Goal: Information Seeking & Learning: Learn about a topic

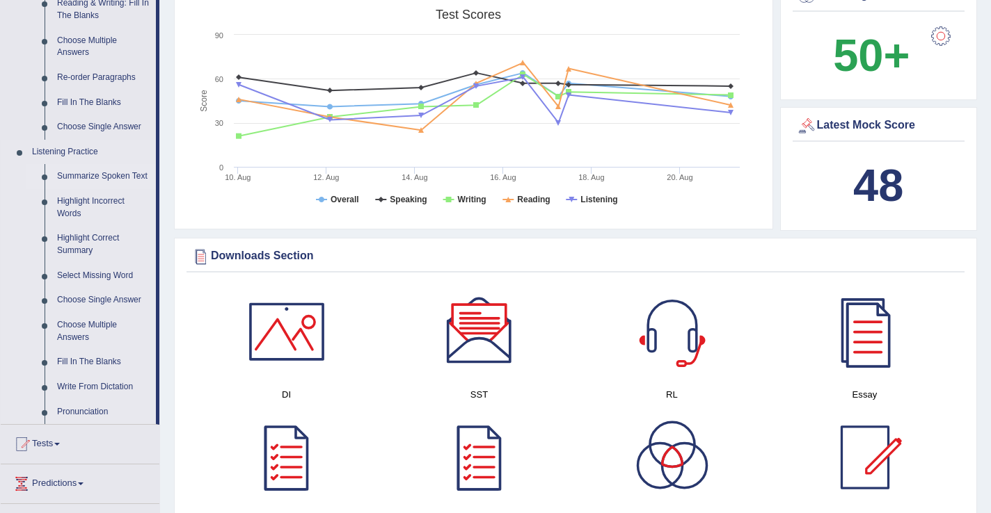
scroll to position [402, 0]
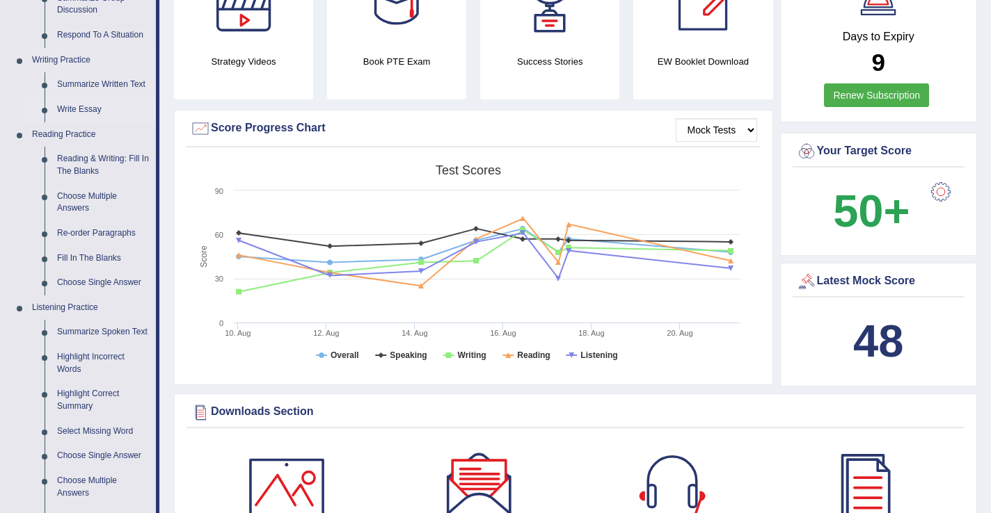
click at [98, 113] on link "Write Essay" at bounding box center [103, 109] width 105 height 25
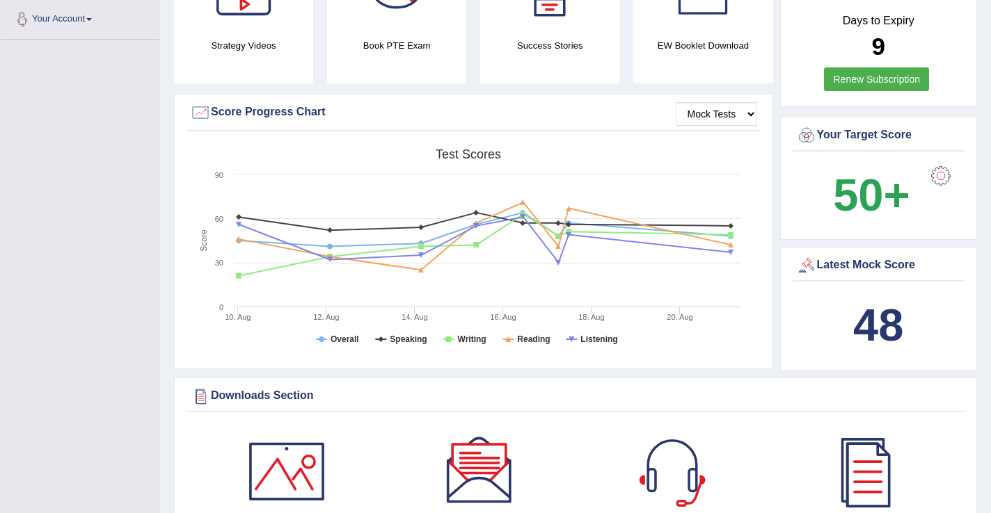
scroll to position [370, 0]
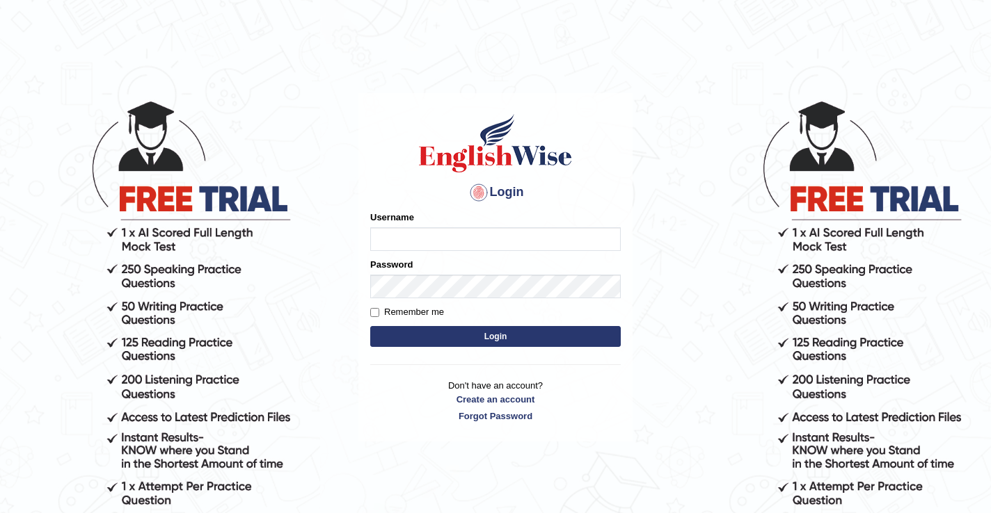
type input "DariaZ"
click at [439, 330] on button "Login" at bounding box center [495, 336] width 250 height 21
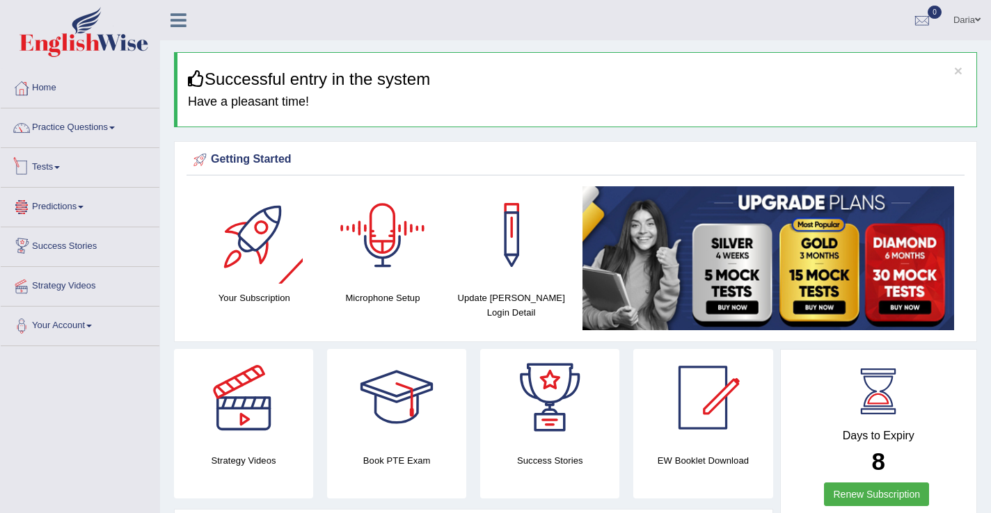
click at [60, 166] on span at bounding box center [57, 167] width 6 height 3
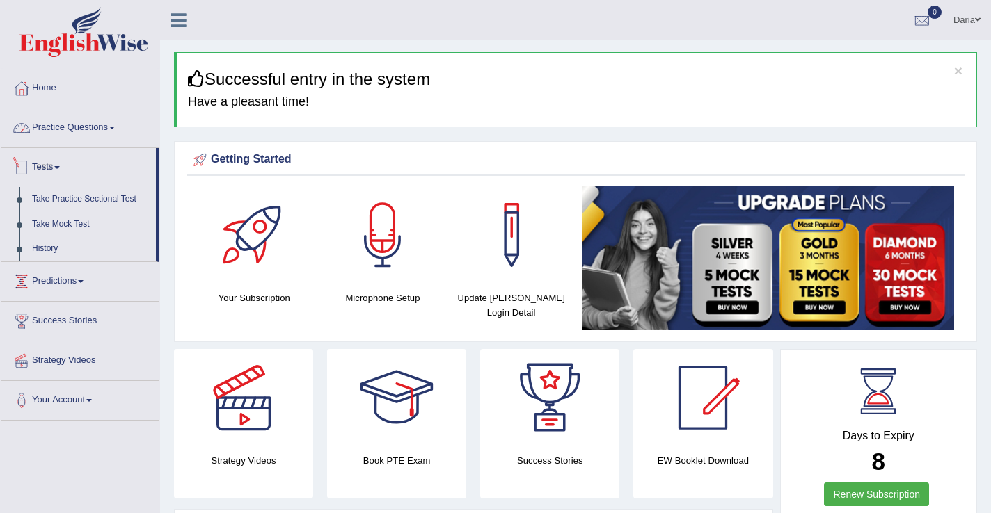
click at [57, 131] on link "Practice Questions" at bounding box center [80, 126] width 159 height 35
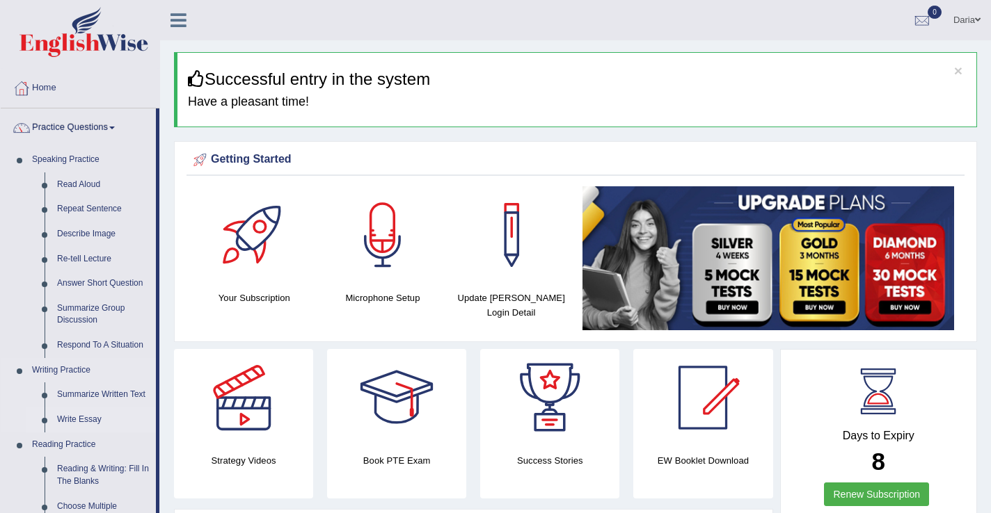
click at [79, 416] on link "Write Essay" at bounding box center [103, 420] width 105 height 25
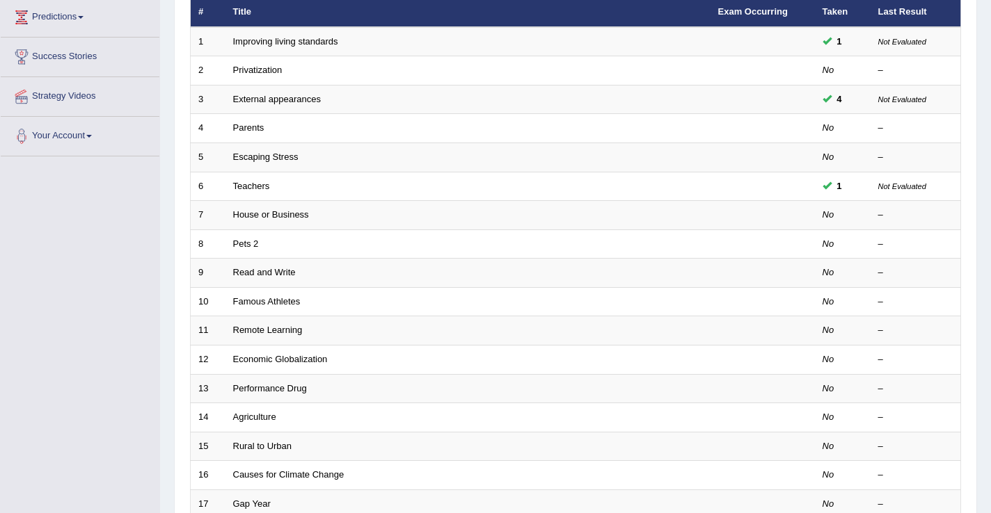
scroll to position [83, 0]
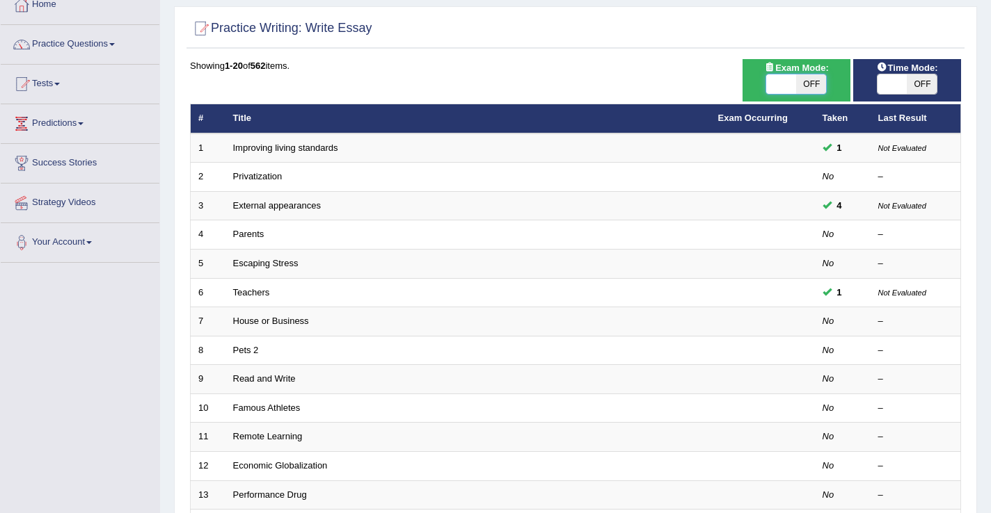
click at [789, 81] on span at bounding box center [782, 83] width 30 height 19
click at [887, 84] on span at bounding box center [892, 83] width 30 height 19
checkbox input "true"
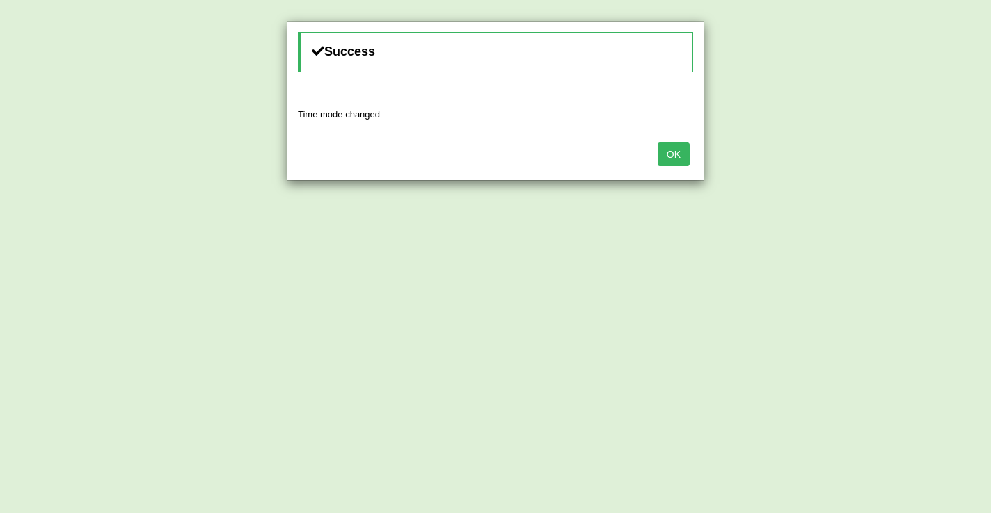
click at [683, 161] on button "OK" at bounding box center [673, 155] width 32 height 24
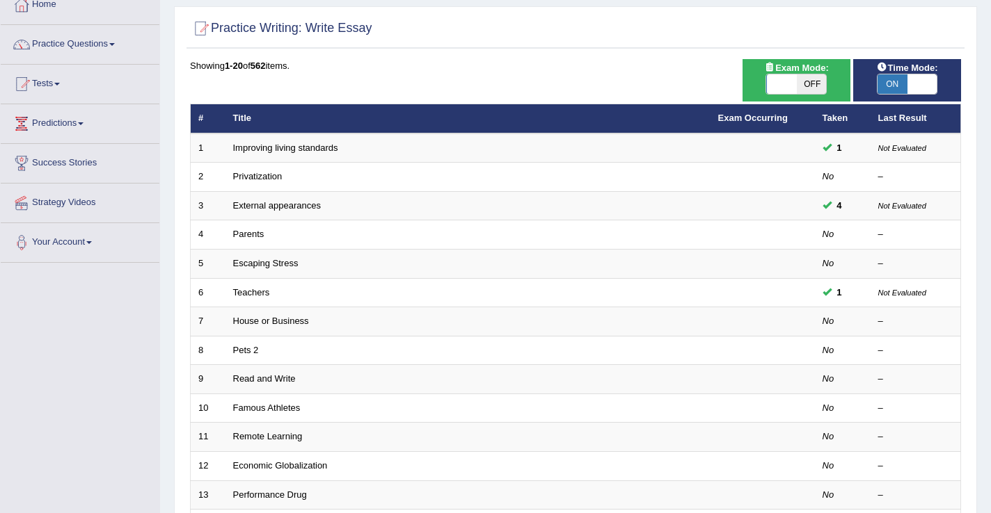
click at [773, 84] on span at bounding box center [781, 83] width 30 height 19
click at [801, 83] on span "OFF" at bounding box center [811, 83] width 30 height 19
checkbox input "true"
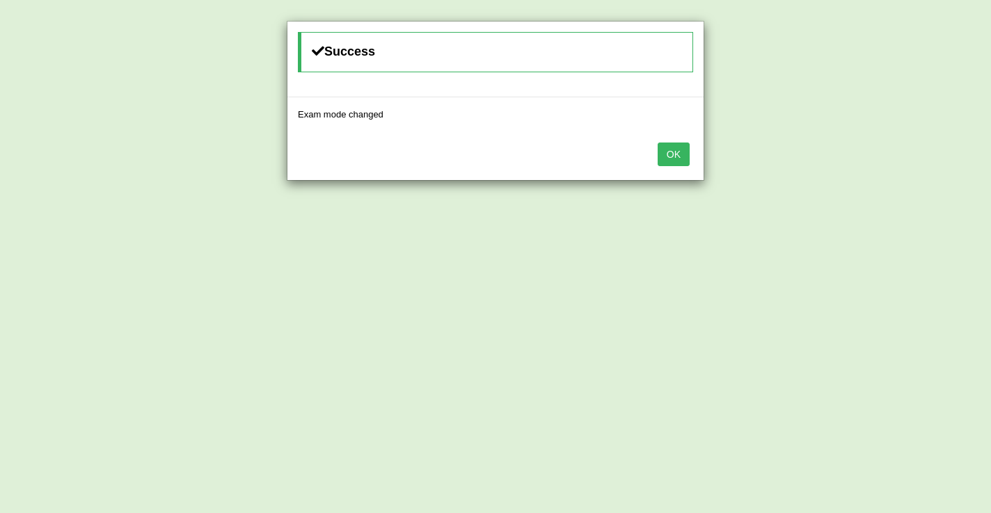
click at [655, 161] on div "OK" at bounding box center [495, 155] width 416 height 49
click at [676, 154] on button "OK" at bounding box center [673, 155] width 32 height 24
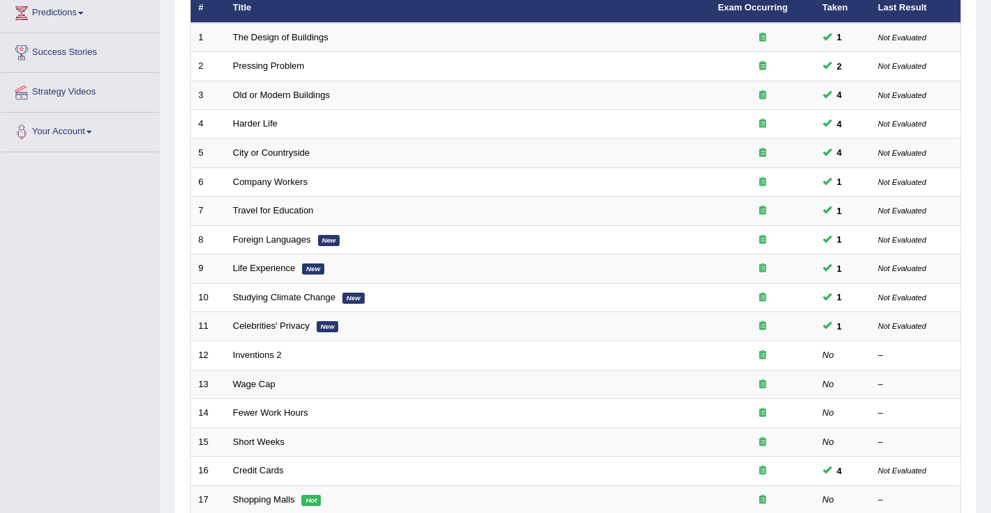
scroll to position [375, 0]
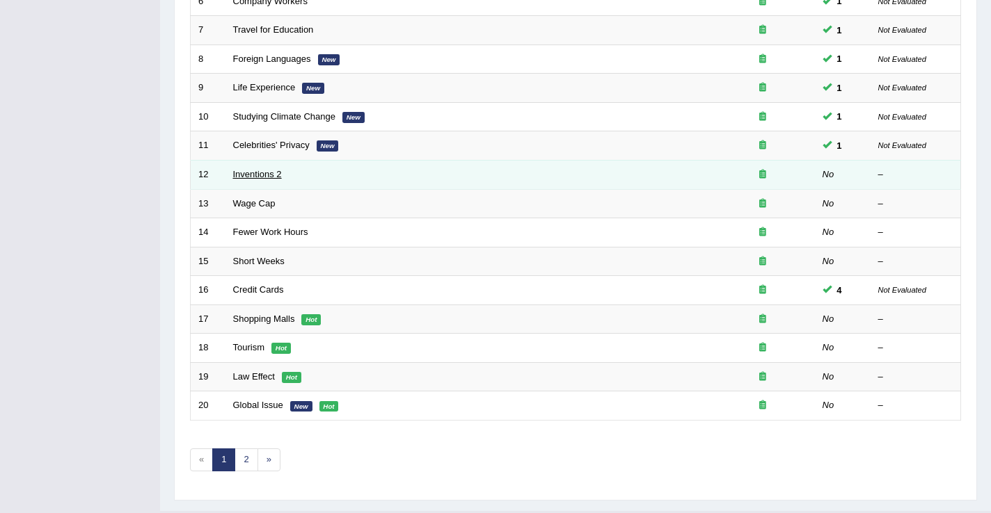
click at [259, 175] on link "Inventions 2" at bounding box center [257, 174] width 49 height 10
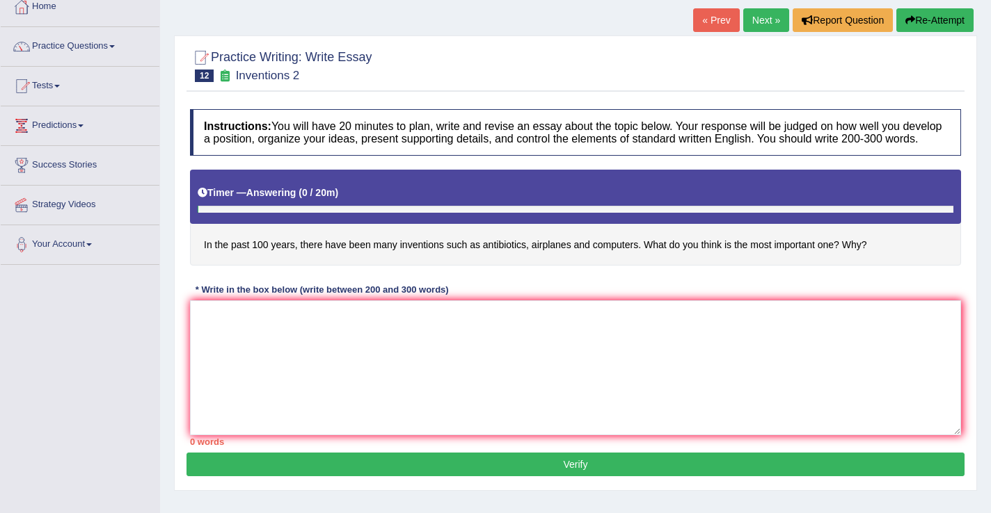
scroll to position [84, 0]
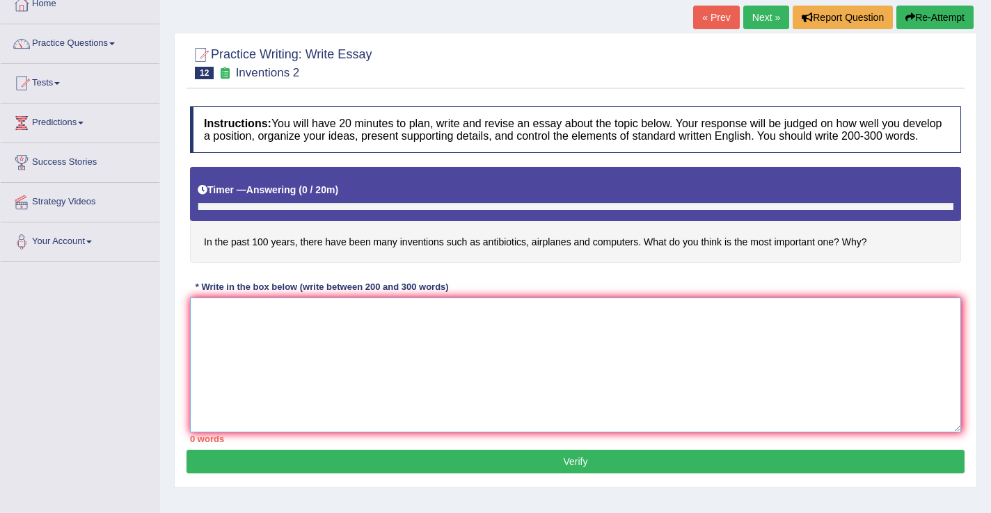
click at [294, 369] on textarea at bounding box center [575, 365] width 771 height 135
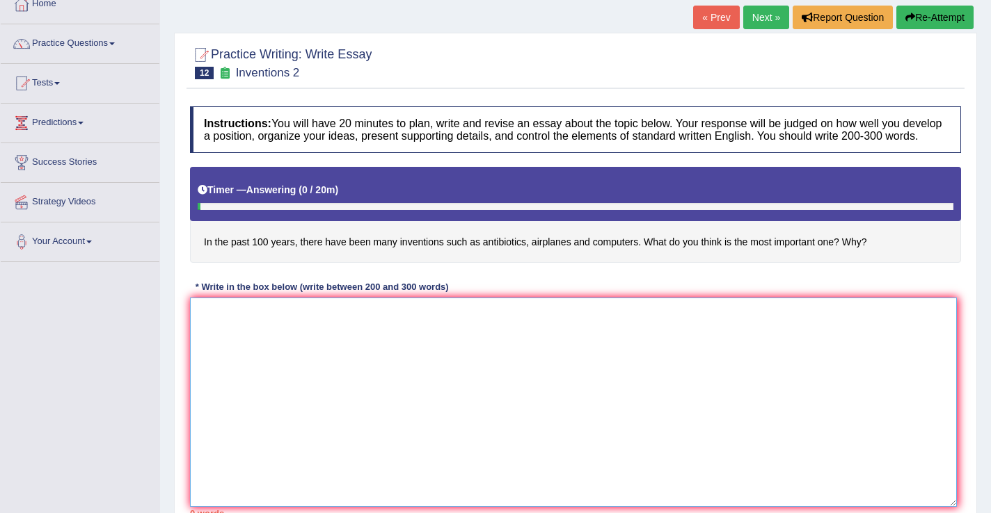
drag, startPoint x: 958, startPoint y: 442, endPoint x: 954, endPoint y: 516, distance: 74.6
click at [954, 429] on html "Toggle navigation Home Practice Questions Speaking Practice Read Aloud Repeat S…" at bounding box center [495, 172] width 991 height 513
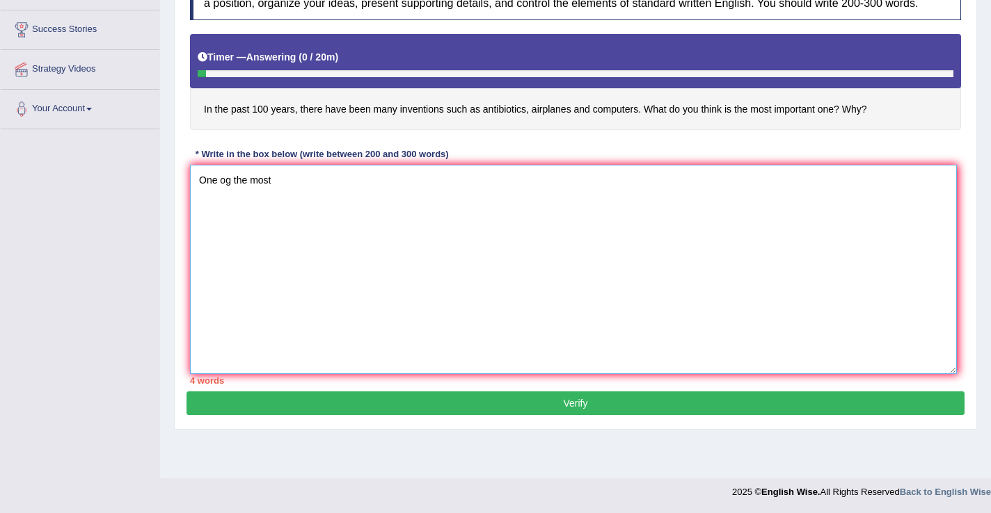
click at [230, 202] on textarea "One og the most" at bounding box center [573, 269] width 767 height 209
click at [282, 195] on textarea "One of the most" at bounding box center [573, 269] width 767 height 209
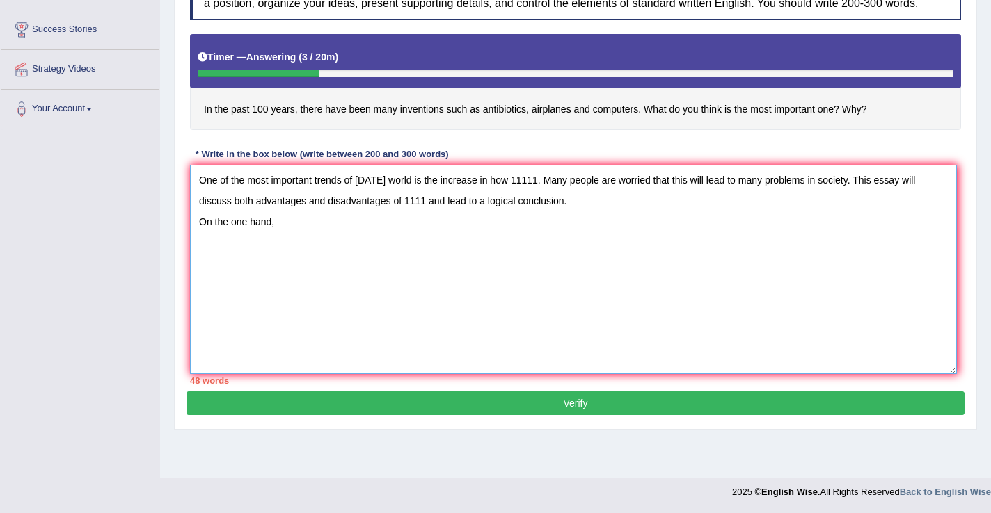
drag, startPoint x: 200, startPoint y: 193, endPoint x: 315, endPoint y: 193, distance: 115.5
click at [316, 193] on textarea "One of the most important trends of today's world is the increase in how 11111.…" at bounding box center [573, 269] width 767 height 209
click at [294, 239] on textarea "One of the most important trends of today's world is the increase in how 11111.…" at bounding box center [573, 269] width 767 height 209
paste textarea "One of the most important"
click at [285, 236] on textarea "One of the most important trends of today's world is the increase in how 11111.…" at bounding box center [573, 269] width 767 height 209
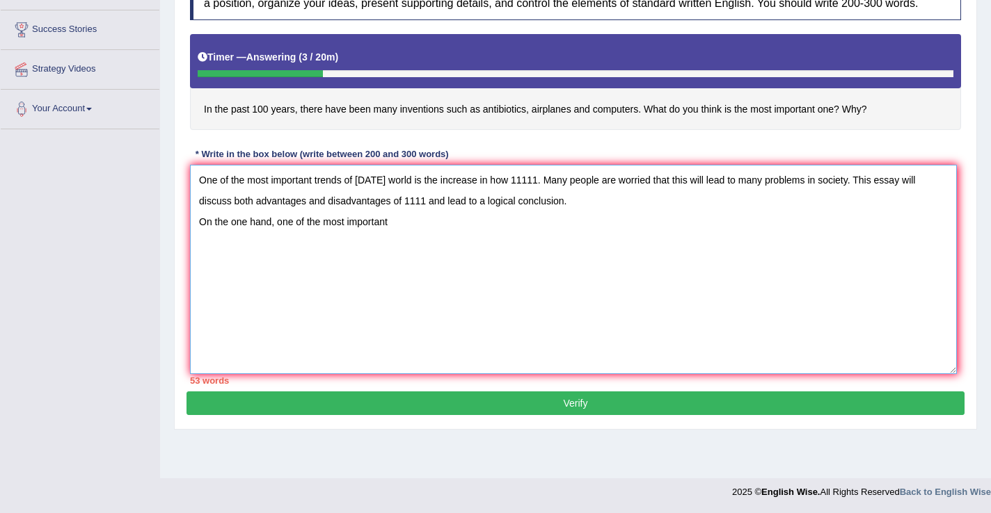
click at [400, 235] on textarea "One of the most important trends of today's world is the increase in how 11111.…" at bounding box center [573, 269] width 767 height 209
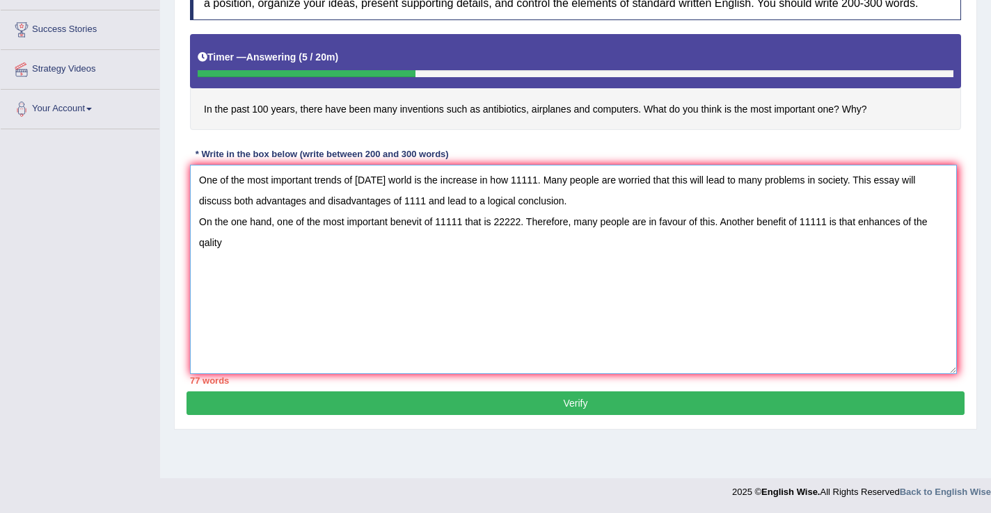
click at [920, 236] on textarea "One of the most important trends of today's world is the increase in how 11111.…" at bounding box center [573, 269] width 767 height 209
click at [314, 262] on textarea "One of the most important trends of today's world is the increase in how 11111.…" at bounding box center [573, 269] width 767 height 209
drag, startPoint x: 272, startPoint y: 235, endPoint x: 193, endPoint y: 237, distance: 79.3
click at [193, 237] on textarea "One of the most important trends of today's world is the increase in how 11111.…" at bounding box center [573, 269] width 767 height 209
click at [195, 271] on textarea "One of the most important trends of today's world is the increase in how 11111.…" at bounding box center [573, 269] width 767 height 209
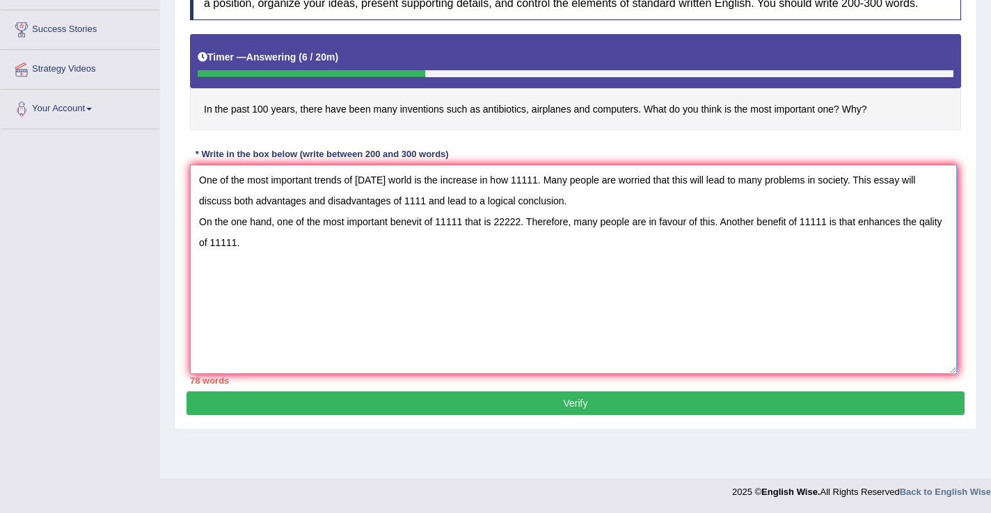
paste textarea "On the one hand"
drag, startPoint x: 248, startPoint y: 278, endPoint x: 232, endPoint y: 278, distance: 16.0
click at [232, 278] on textarea "One of the most important trends of today's world is the increase in how 11111.…" at bounding box center [573, 269] width 767 height 209
click at [279, 275] on textarea "One of the most important trends of today's world is the increase in how 11111.…" at bounding box center [573, 269] width 767 height 209
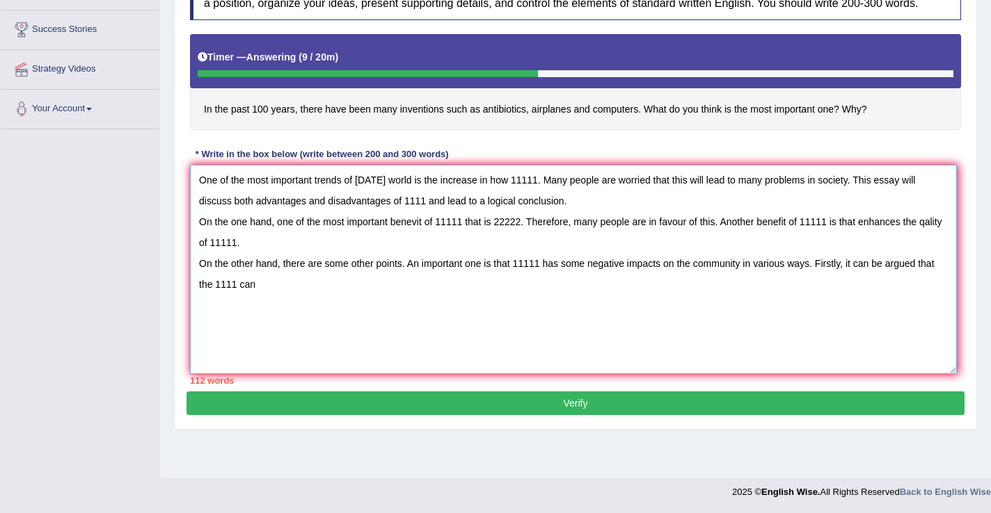
drag, startPoint x: 664, startPoint y: 275, endPoint x: 592, endPoint y: 274, distance: 71.7
click at [592, 274] on textarea "One of the most important trends of today's world is the increase in how 11111.…" at bounding box center [573, 269] width 767 height 209
click at [295, 287] on textarea "One of the most important trends of today's world is the increase in how 11111.…" at bounding box center [573, 269] width 767 height 209
paste textarea "negative impacts"
click at [294, 303] on textarea "One of the most important trends of today's world is the increase in how 11111.…" at bounding box center [573, 269] width 767 height 209
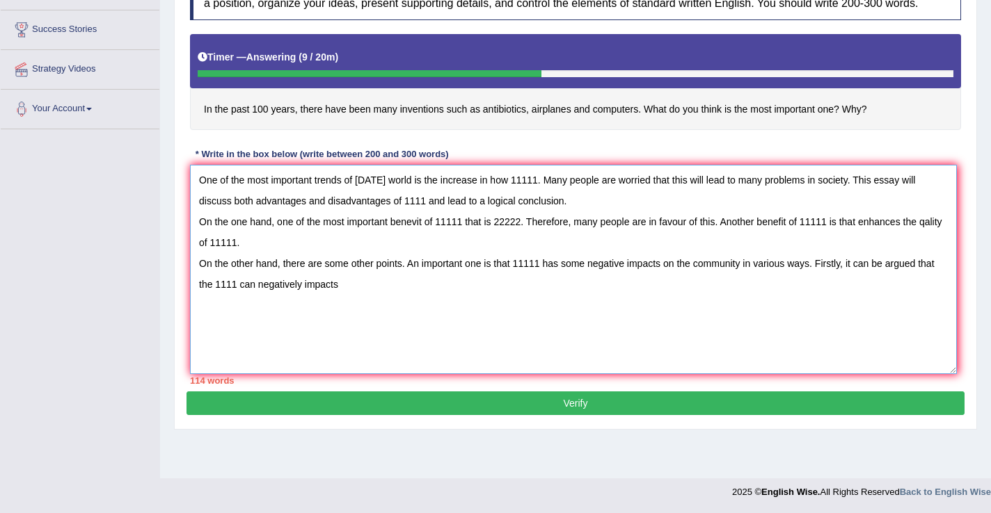
click at [340, 298] on textarea "One of the most important trends of today's world is the increase in how 11111.…" at bounding box center [573, 269] width 767 height 209
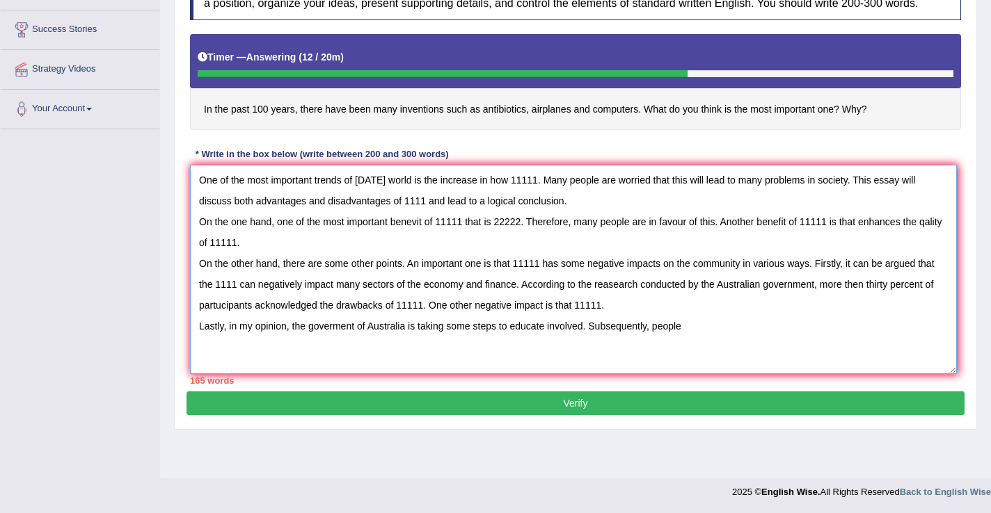
drag, startPoint x: 586, startPoint y: 335, endPoint x: 550, endPoint y: 336, distance: 36.2
click at [550, 336] on textarea "One of the most important trends of today's world is the increase in how 11111.…" at bounding box center [573, 269] width 767 height 209
click at [694, 338] on textarea "One of the most important trends of today's world is the increase in how 11111.…" at bounding box center [573, 269] width 767 height 209
click at [688, 338] on textarea "One of the most important trends of today's world is the increase in how 11111.…" at bounding box center [573, 269] width 767 height 209
paste textarea "involved"
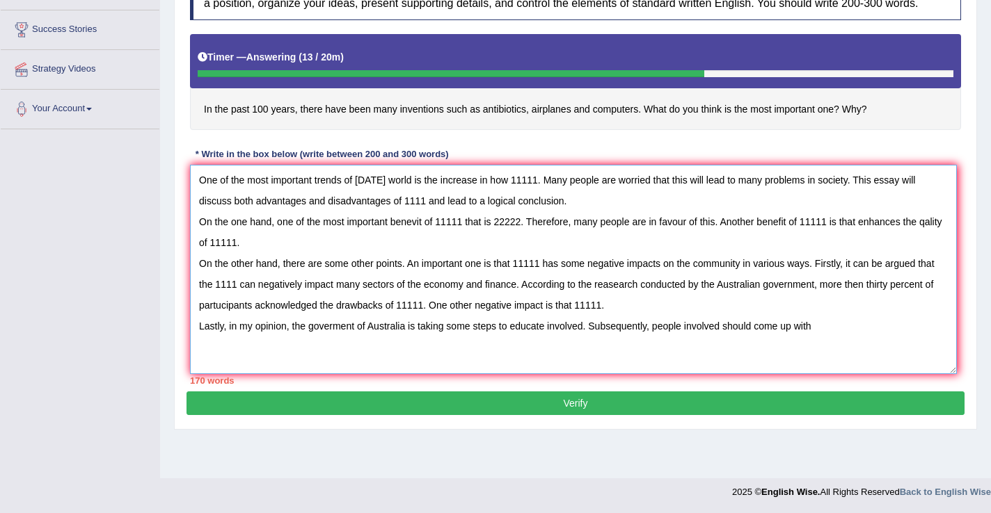
click at [549, 339] on textarea "One of the most important trends of today's world is the increase in how 11111.…" at bounding box center [573, 269] width 767 height 209
click at [861, 339] on textarea "One of the most important trends of today's world is the increase in how 11111.…" at bounding box center [573, 269] width 767 height 209
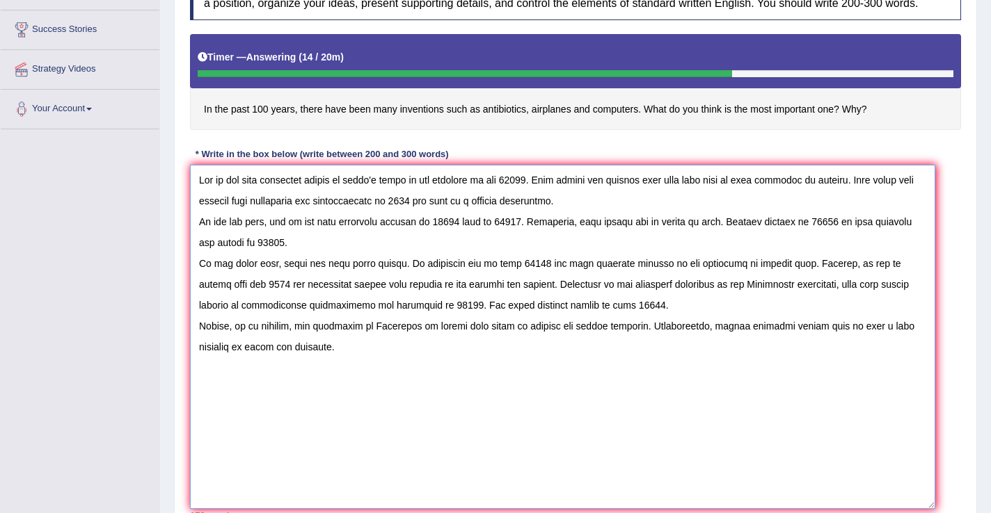
drag, startPoint x: 952, startPoint y: 381, endPoint x: 931, endPoint y: 511, distance: 131.9
click at [931, 509] on textarea at bounding box center [562, 337] width 745 height 344
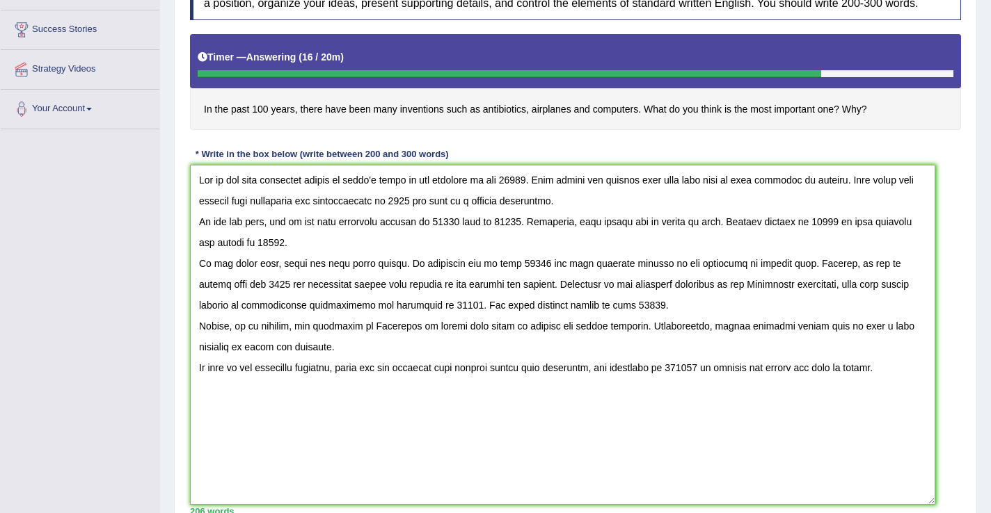
click at [313, 188] on textarea at bounding box center [562, 335] width 745 height 340
type textarea "One of the most important trends of today's world is the increase in how 11111.…"
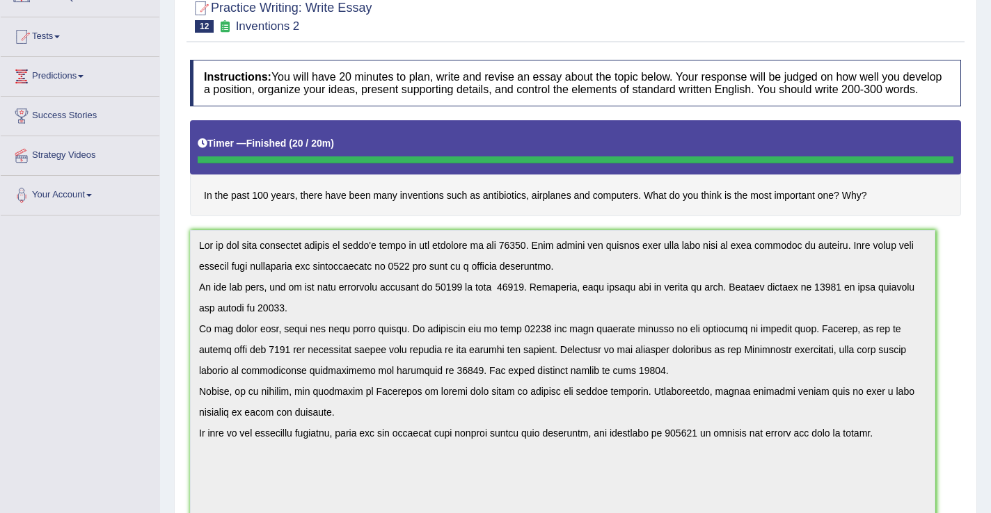
scroll to position [0, 0]
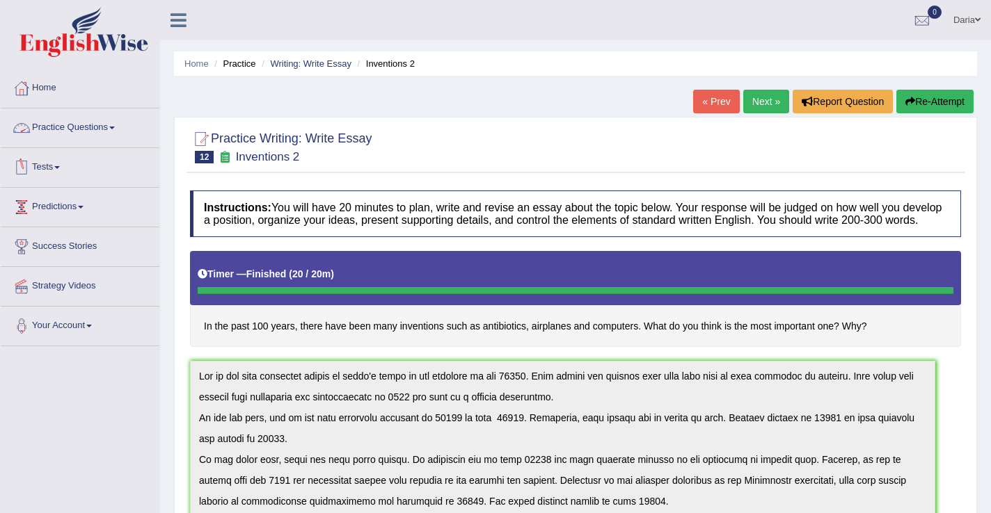
click at [52, 126] on link "Practice Questions" at bounding box center [80, 126] width 159 height 35
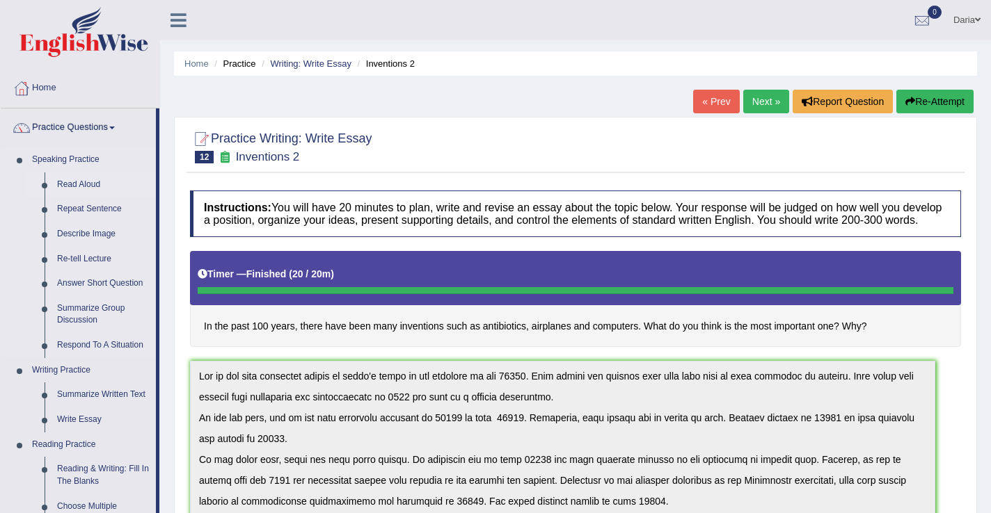
click at [70, 191] on link "Read Aloud" at bounding box center [103, 185] width 105 height 25
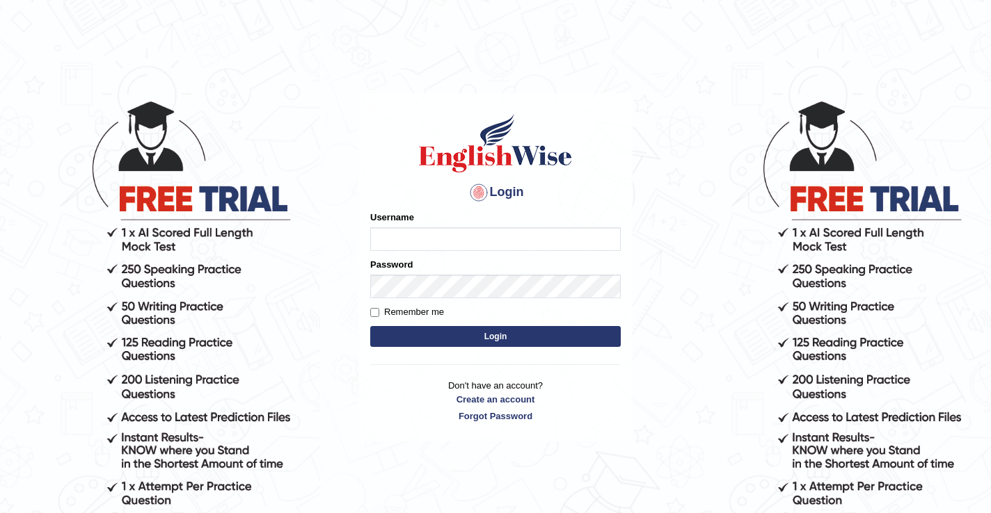
type input "DariaZ"
click at [463, 335] on button "Login" at bounding box center [495, 336] width 250 height 21
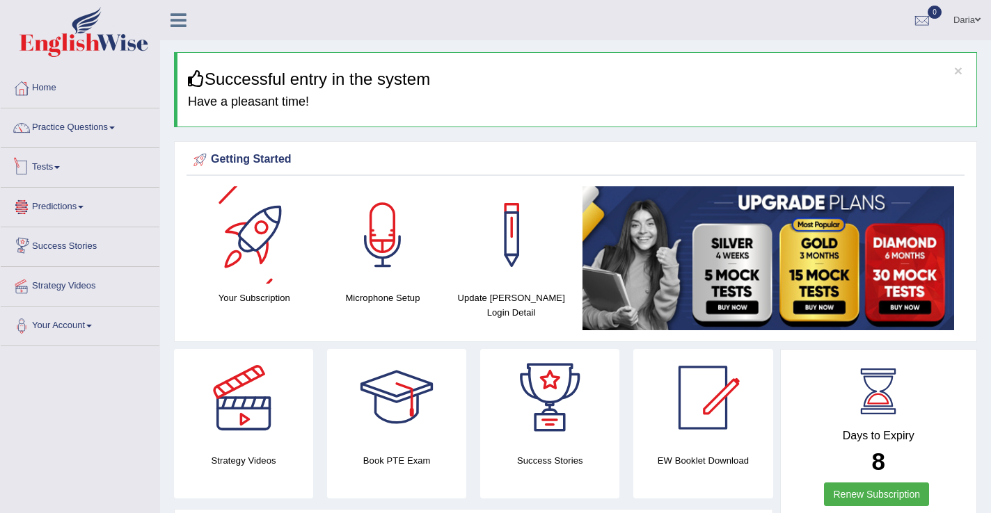
click at [34, 170] on link "Tests" at bounding box center [80, 165] width 159 height 35
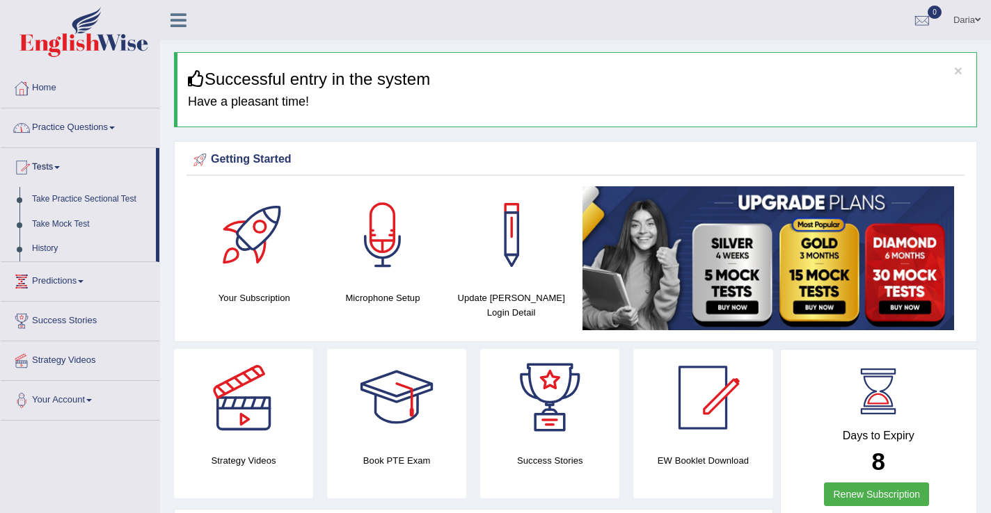
click at [53, 122] on link "Practice Questions" at bounding box center [80, 126] width 159 height 35
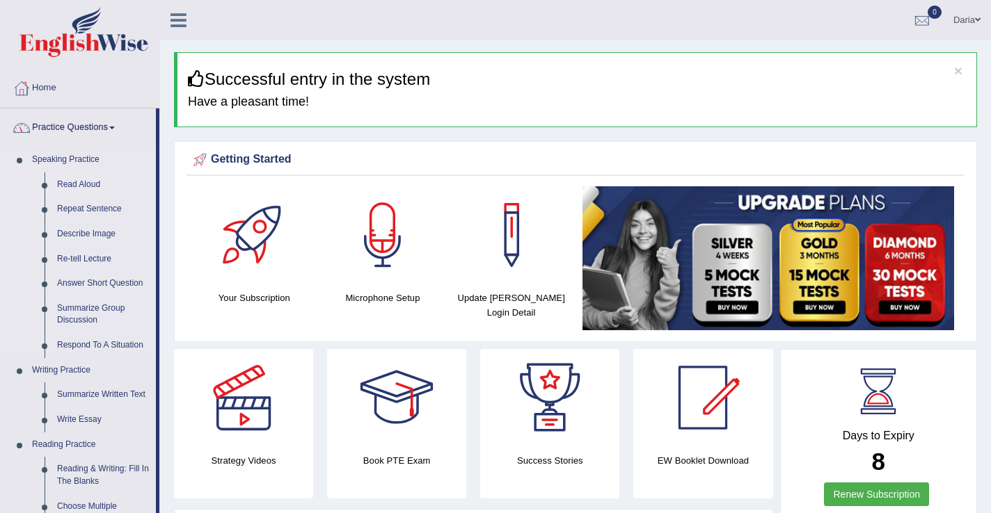
click at [88, 186] on link "Read Aloud" at bounding box center [103, 185] width 105 height 25
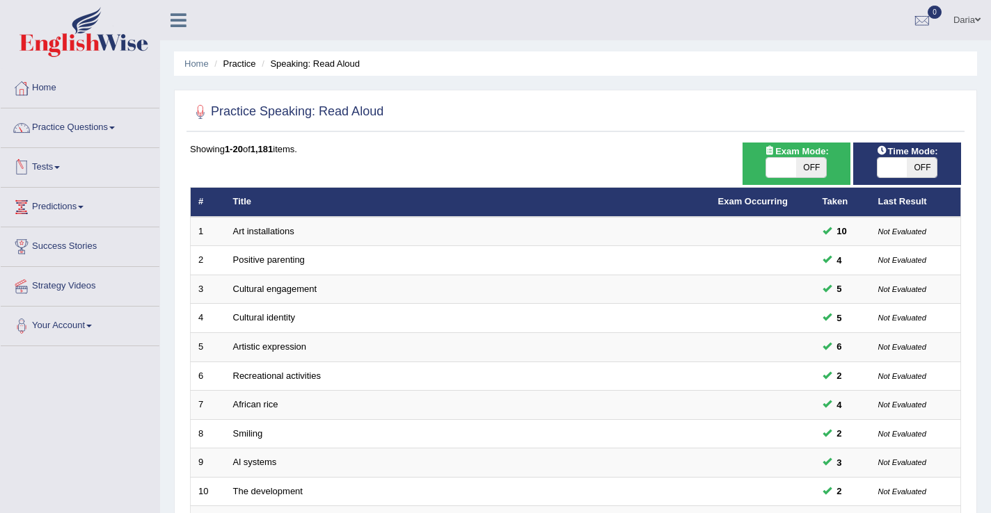
click at [771, 182] on div "Exam Mode: ON OFF" at bounding box center [796, 164] width 108 height 42
click at [776, 170] on span at bounding box center [781, 167] width 30 height 19
click at [787, 168] on span at bounding box center [781, 167] width 30 height 19
checkbox input "true"
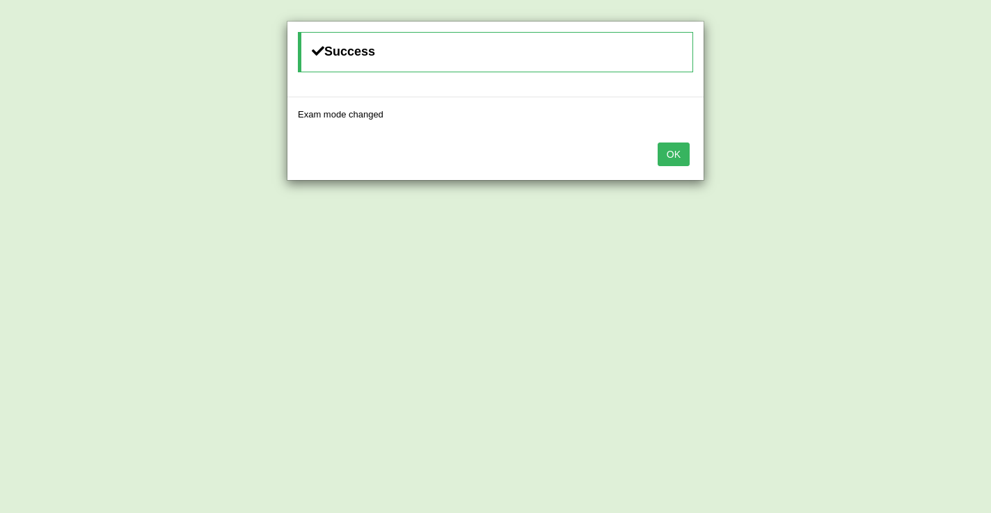
click at [673, 154] on button "OK" at bounding box center [673, 155] width 32 height 24
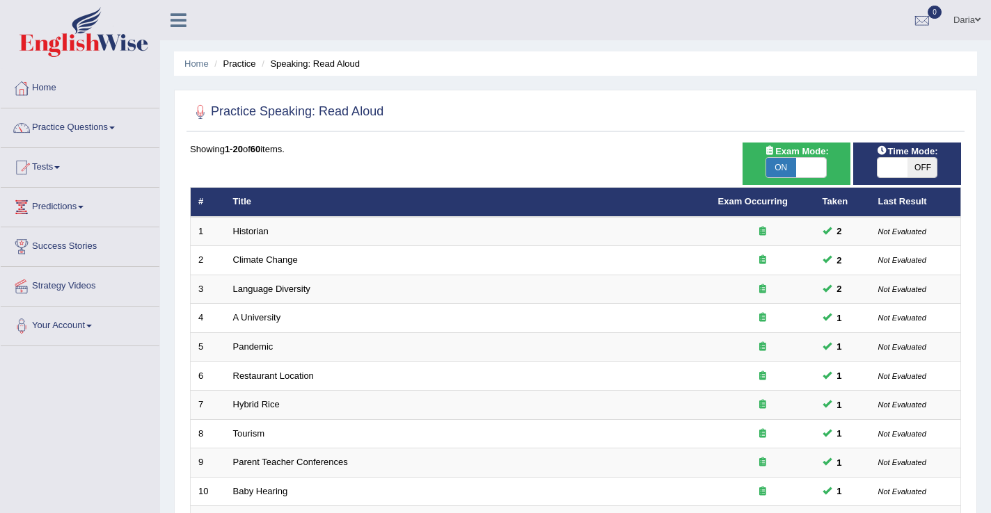
click at [893, 166] on span at bounding box center [892, 167] width 30 height 19
checkbox input "true"
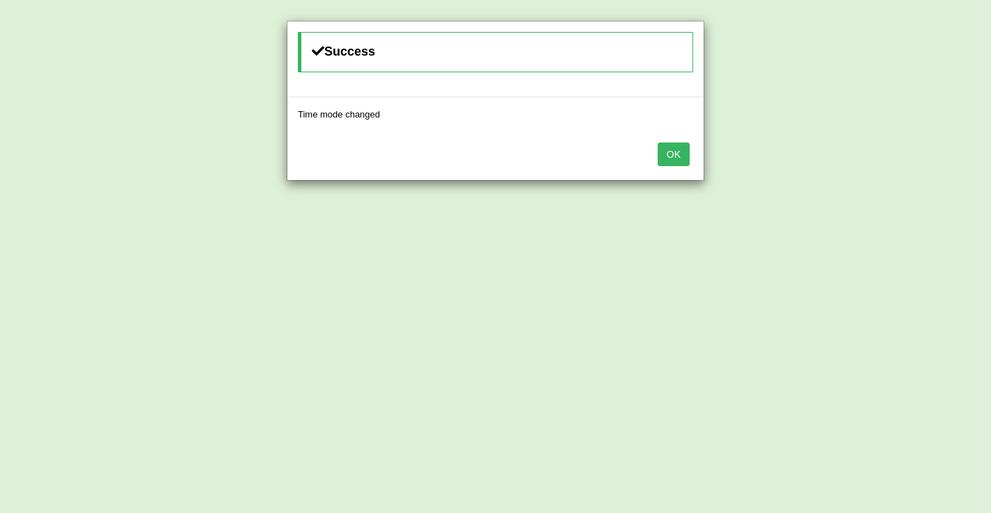
click at [666, 154] on button "OK" at bounding box center [673, 155] width 32 height 24
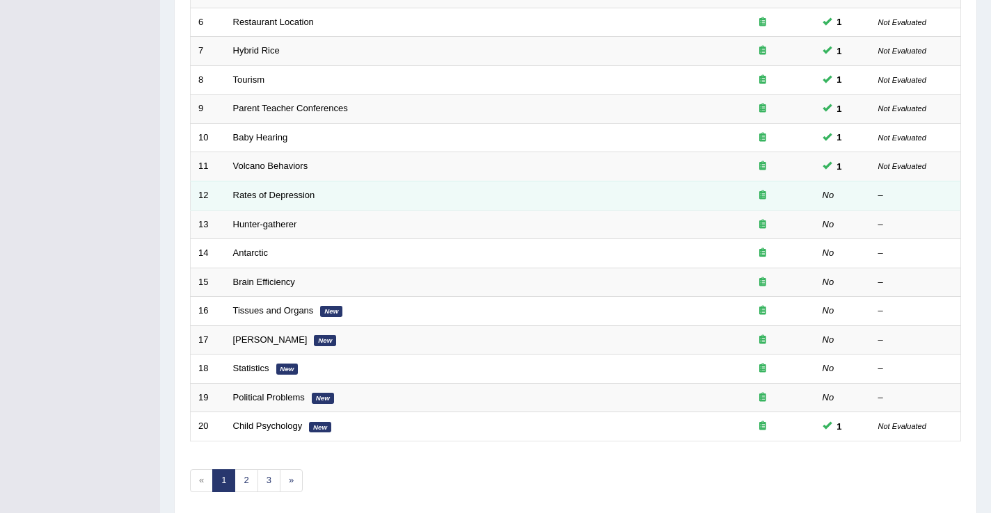
scroll to position [355, 0]
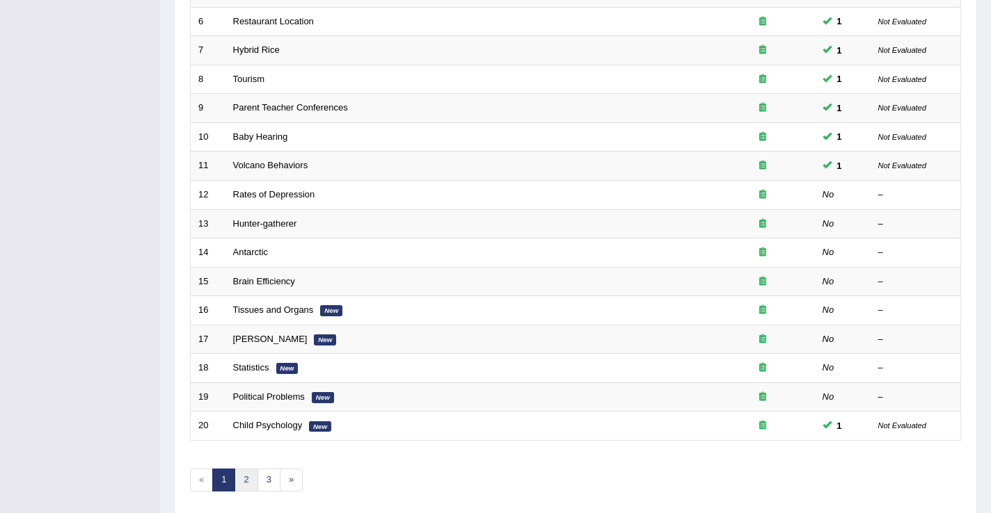
click at [249, 487] on link "2" at bounding box center [245, 480] width 23 height 23
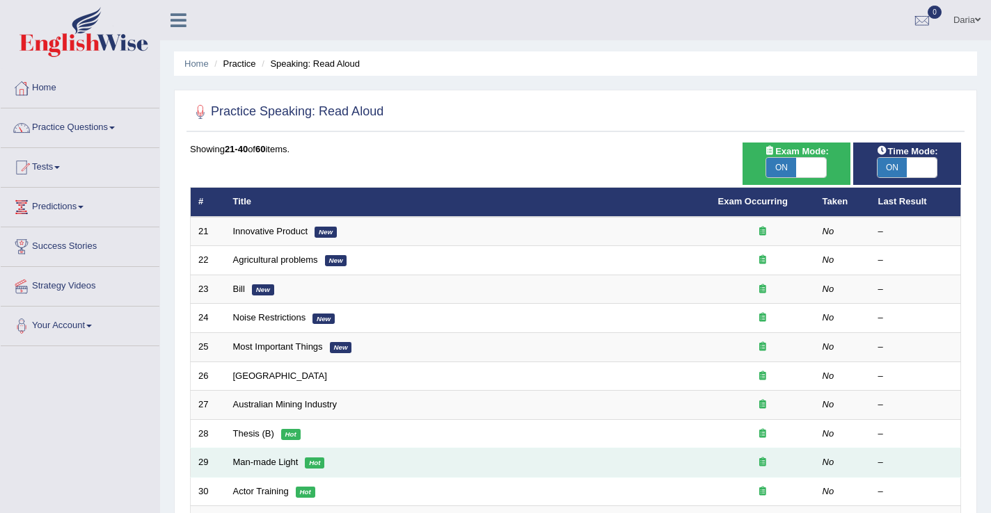
scroll to position [408, 0]
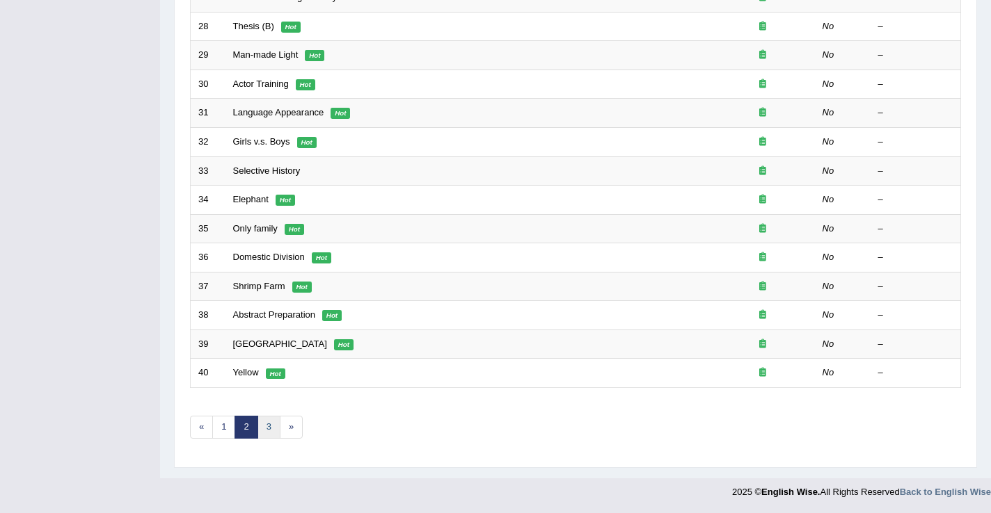
click at [272, 430] on link "3" at bounding box center [268, 427] width 23 height 23
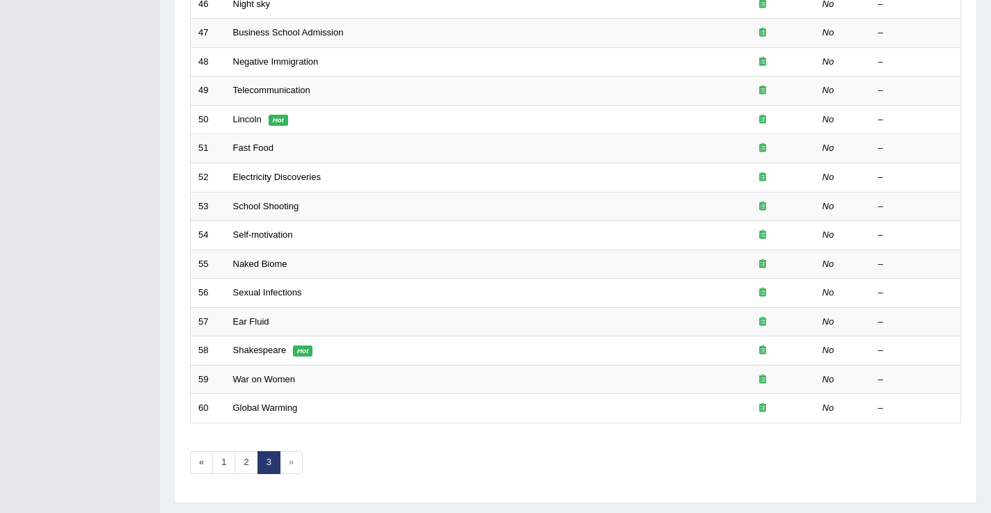
scroll to position [408, 0]
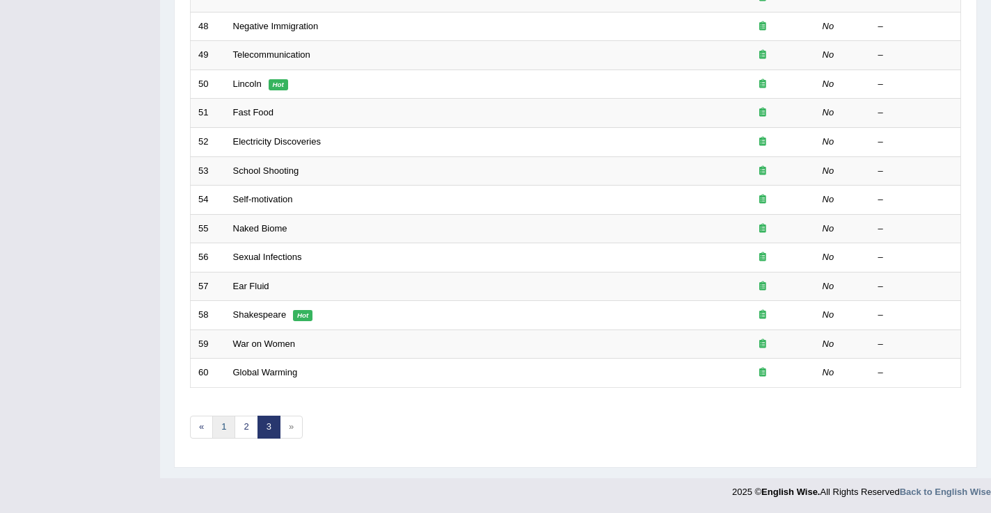
click at [220, 429] on link "1" at bounding box center [223, 427] width 23 height 23
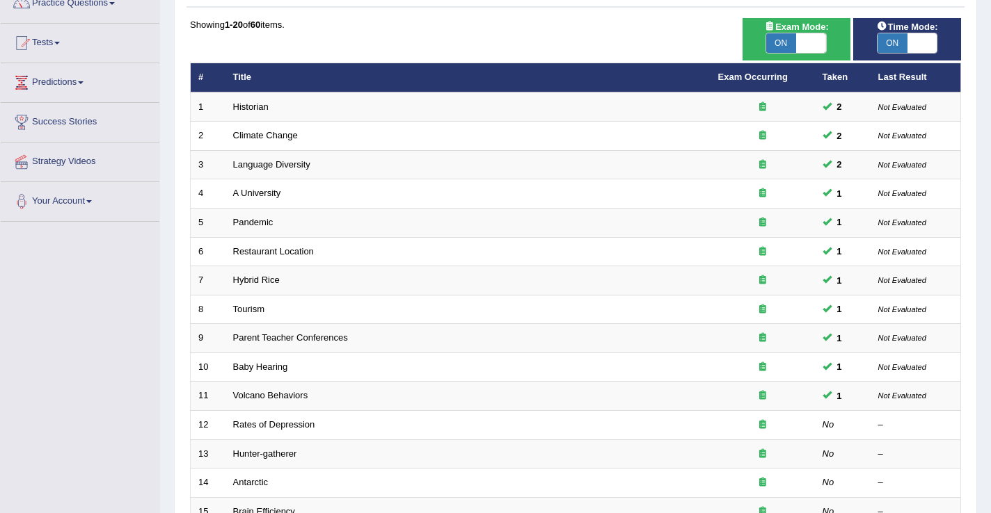
scroll to position [408, 0]
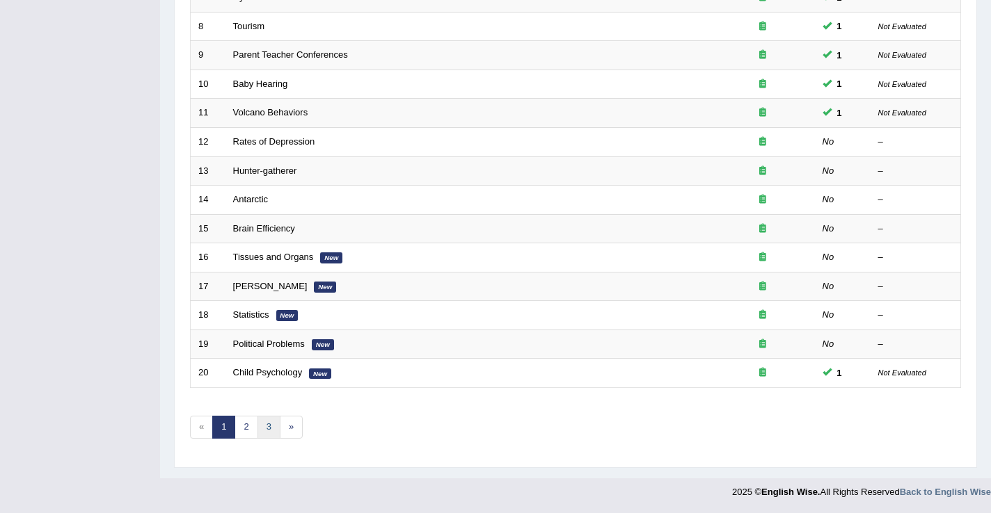
click at [261, 433] on link "3" at bounding box center [268, 427] width 23 height 23
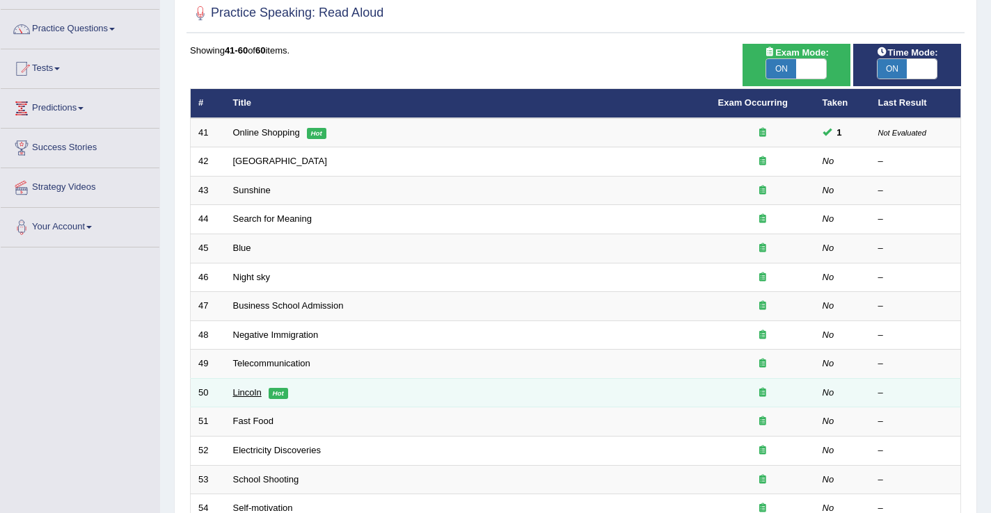
scroll to position [97, 0]
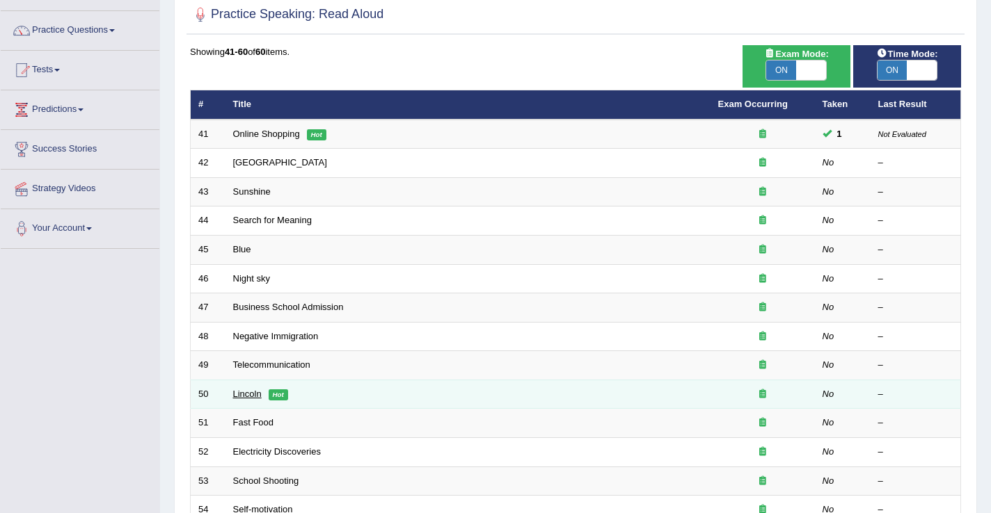
click at [250, 397] on link "Lincoln" at bounding box center [247, 394] width 29 height 10
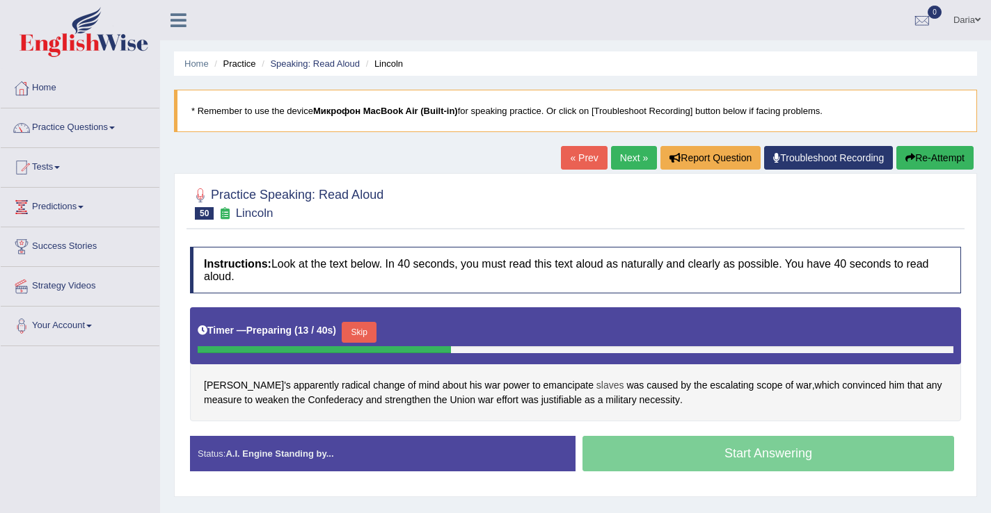
click at [596, 390] on span "slaves" at bounding box center [610, 385] width 28 height 15
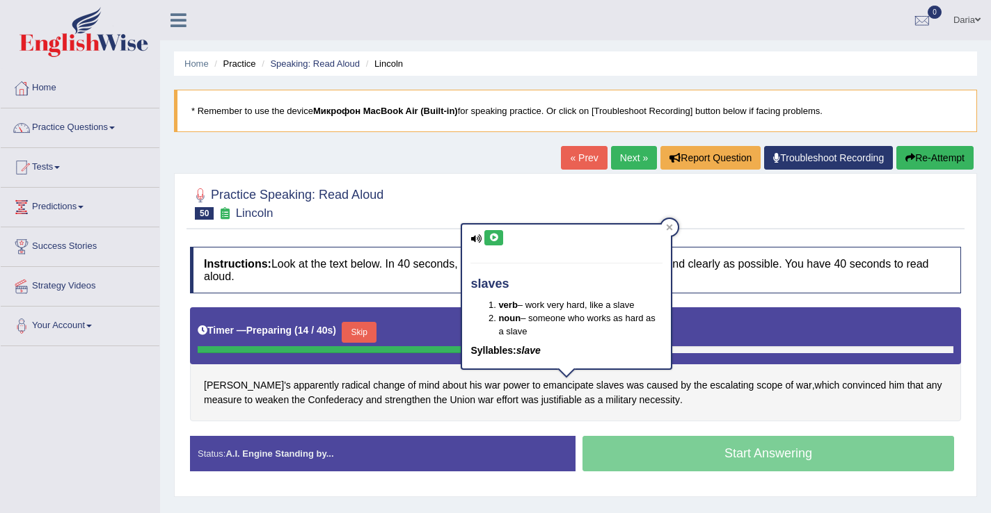
click at [495, 232] on button at bounding box center [493, 237] width 19 height 15
click at [500, 239] on button at bounding box center [493, 237] width 19 height 15
click at [666, 230] on icon at bounding box center [669, 227] width 7 height 7
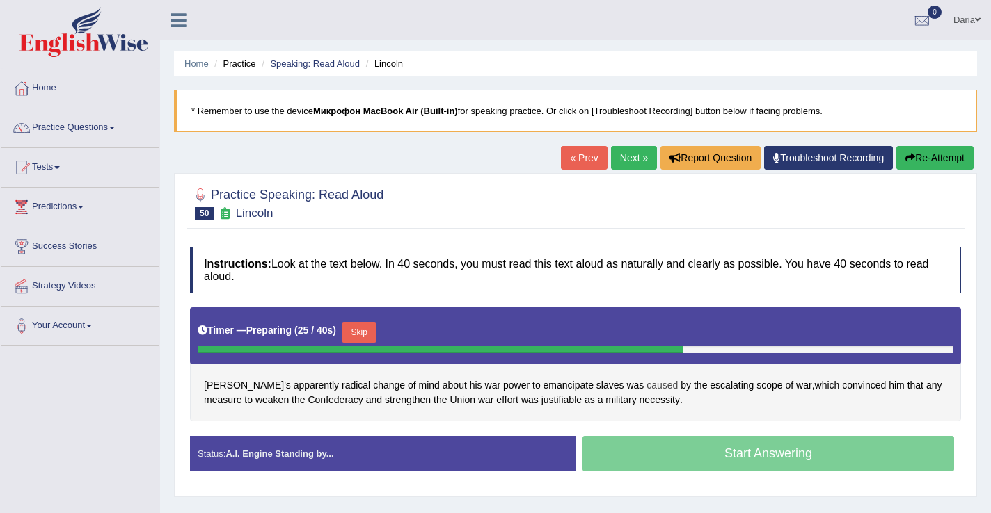
click at [646, 390] on span "caused" at bounding box center [661, 385] width 31 height 15
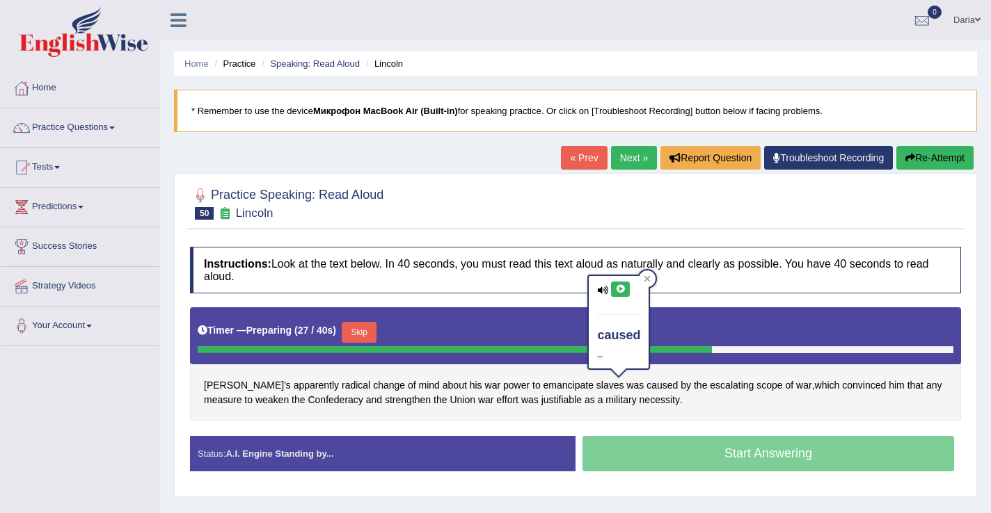
click at [624, 288] on icon at bounding box center [620, 289] width 10 height 8
click at [650, 281] on div "caused –" at bounding box center [618, 327] width 63 height 104
click at [650, 281] on icon at bounding box center [647, 279] width 6 height 6
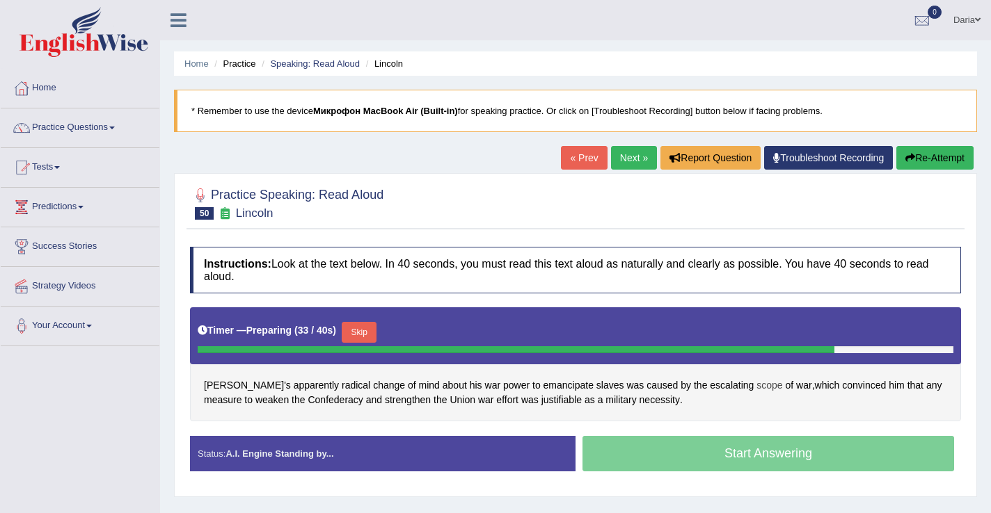
click at [756, 387] on span "scope" at bounding box center [769, 385] width 26 height 15
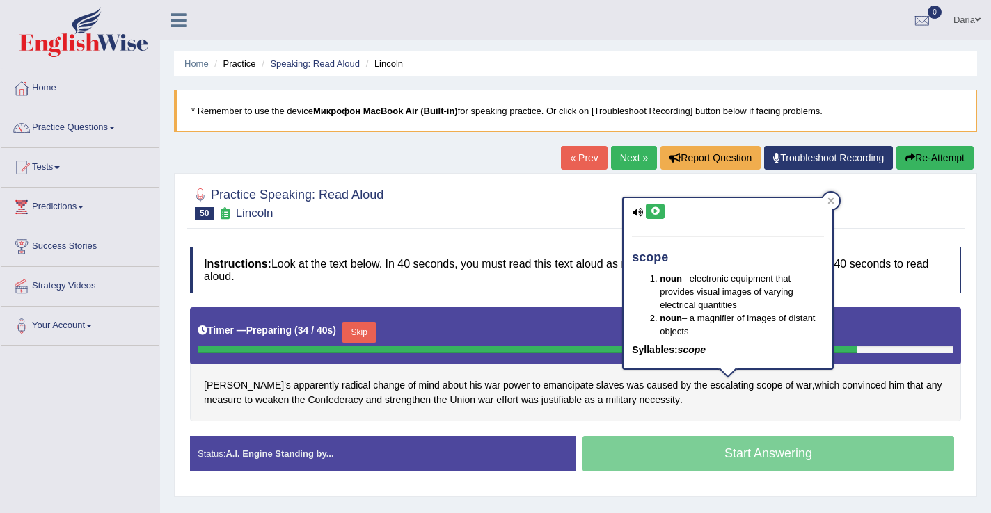
click at [653, 202] on div "scope noun – electronic equipment that provides visual images of varying electr…" at bounding box center [727, 283] width 209 height 170
click at [655, 209] on icon at bounding box center [655, 211] width 10 height 8
click at [824, 205] on div at bounding box center [830, 201] width 17 height 17
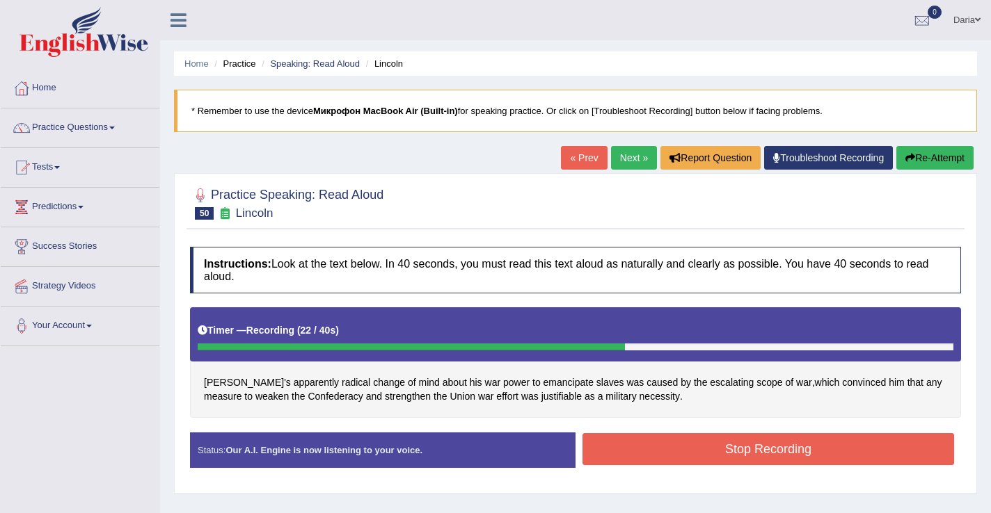
click at [653, 439] on button "Stop Recording" at bounding box center [767, 449] width 371 height 32
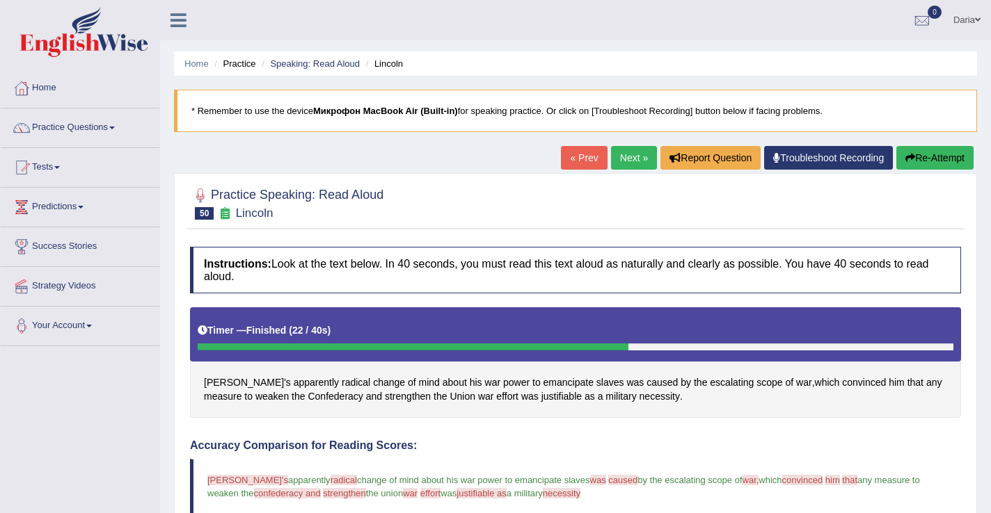
click at [621, 160] on link "Next »" at bounding box center [634, 158] width 46 height 24
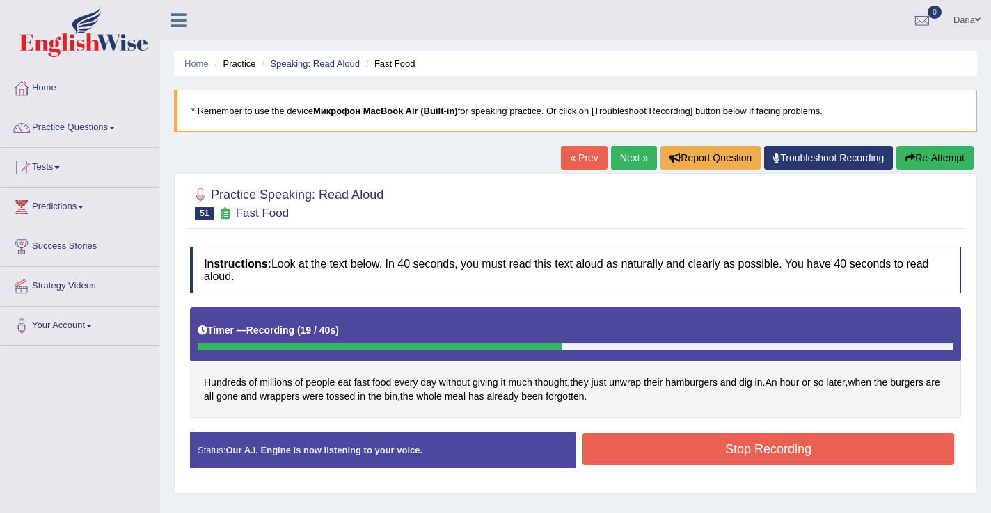
click at [633, 439] on button "Stop Recording" at bounding box center [767, 449] width 371 height 32
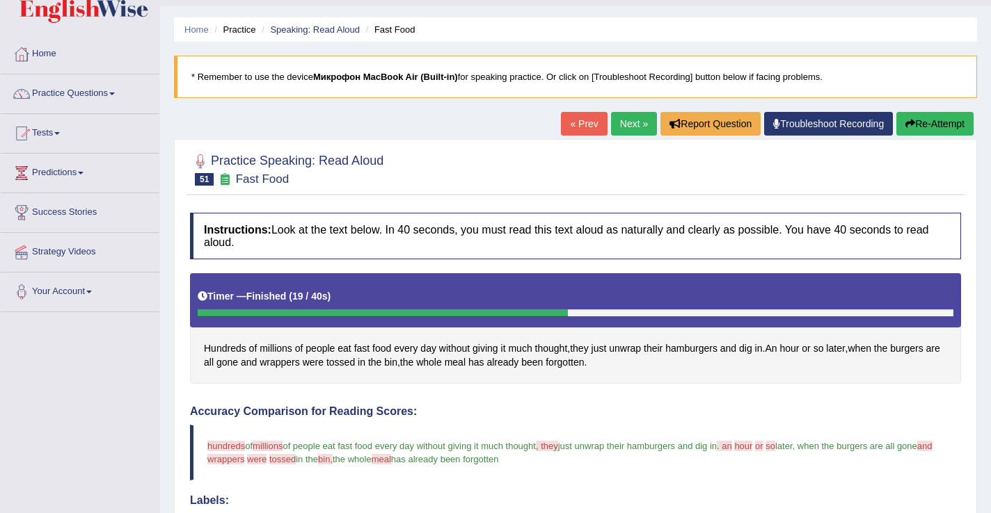
scroll to position [33, 0]
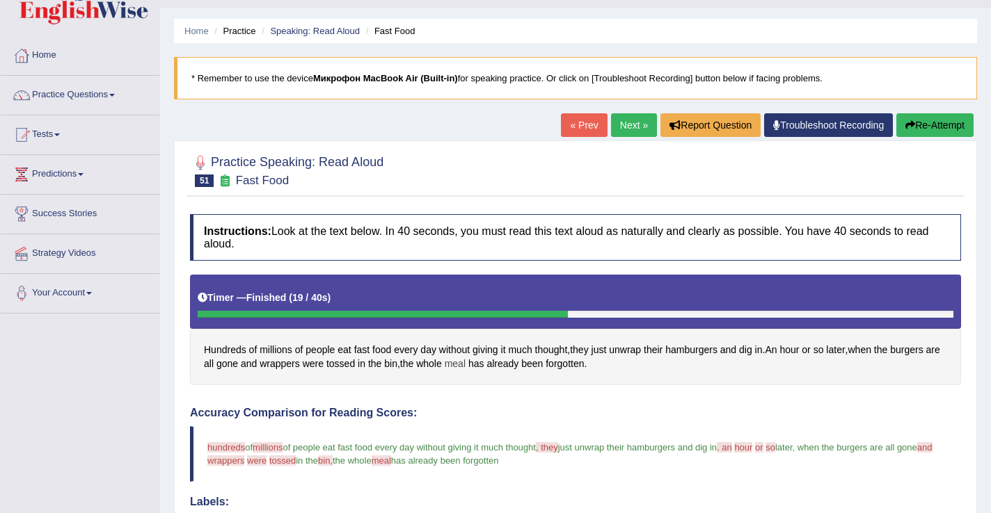
click at [465, 367] on span "meal" at bounding box center [455, 364] width 21 height 15
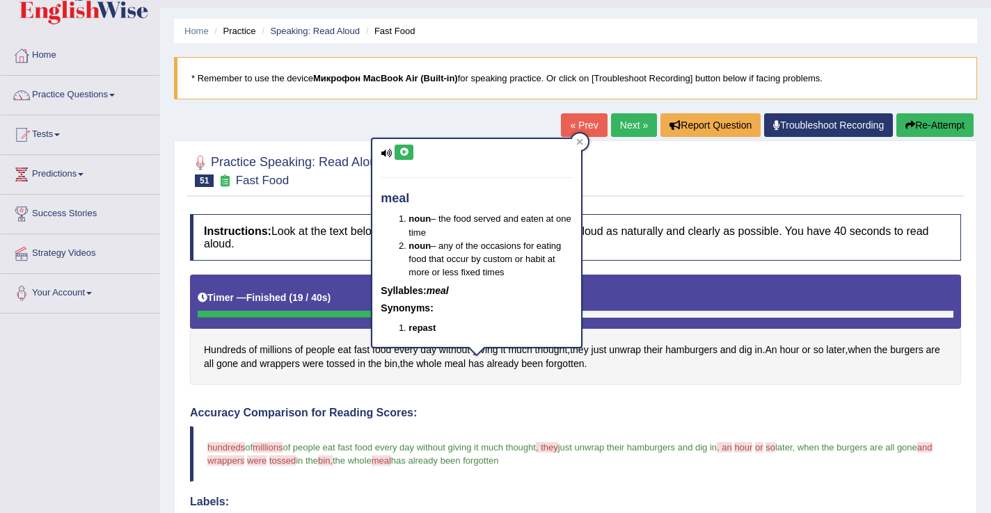
click at [403, 152] on icon at bounding box center [404, 152] width 10 height 8
click at [572, 143] on div at bounding box center [579, 142] width 17 height 17
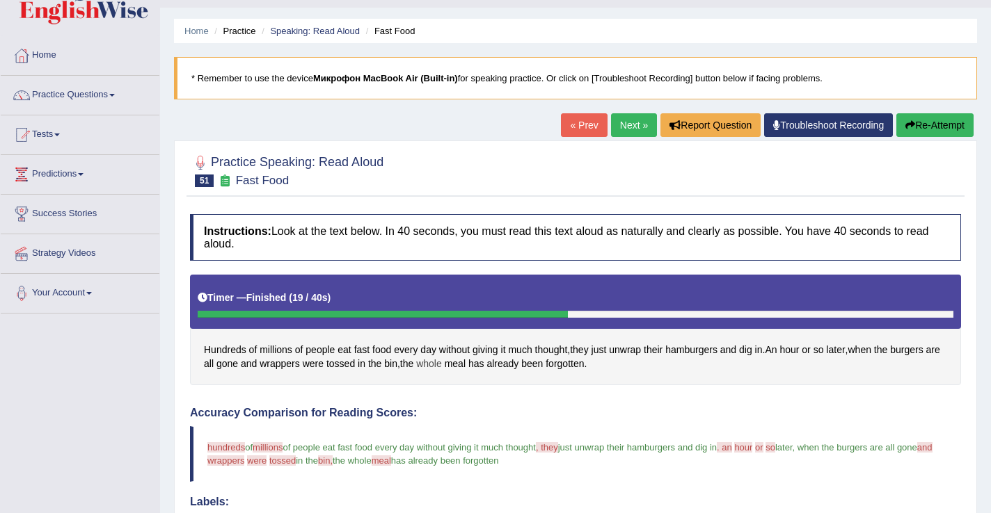
click at [442, 366] on span "whole" at bounding box center [429, 364] width 26 height 15
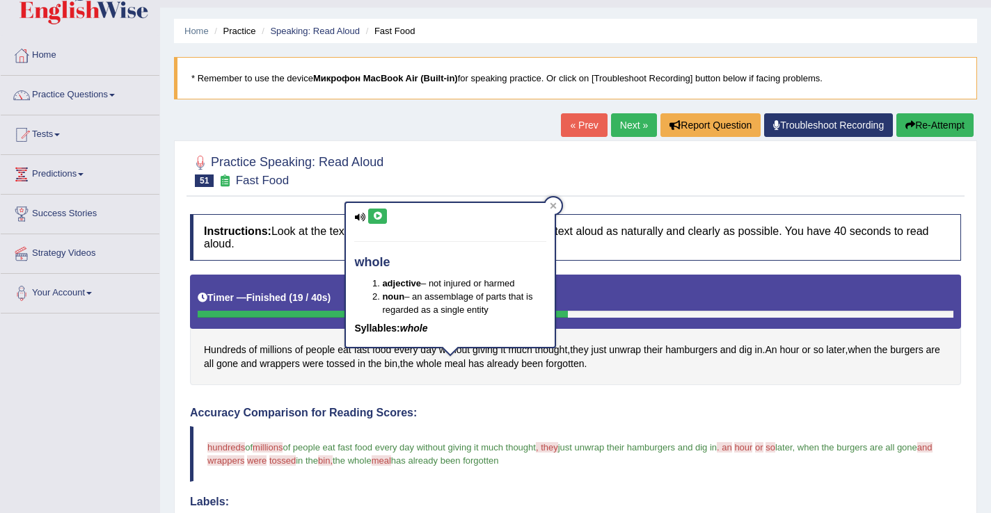
click at [369, 212] on button at bounding box center [377, 216] width 19 height 15
click at [546, 206] on div at bounding box center [553, 206] width 17 height 17
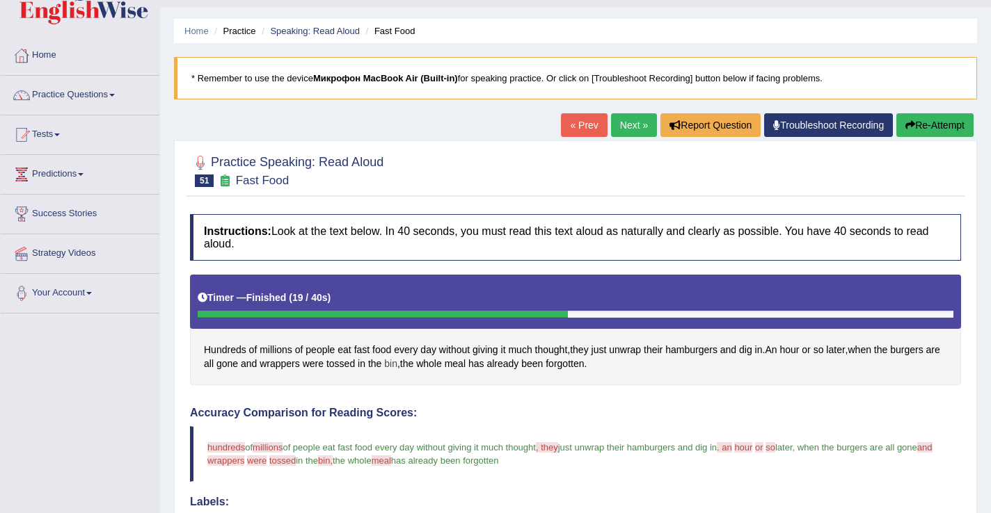
click at [397, 366] on span "bin" at bounding box center [390, 364] width 13 height 15
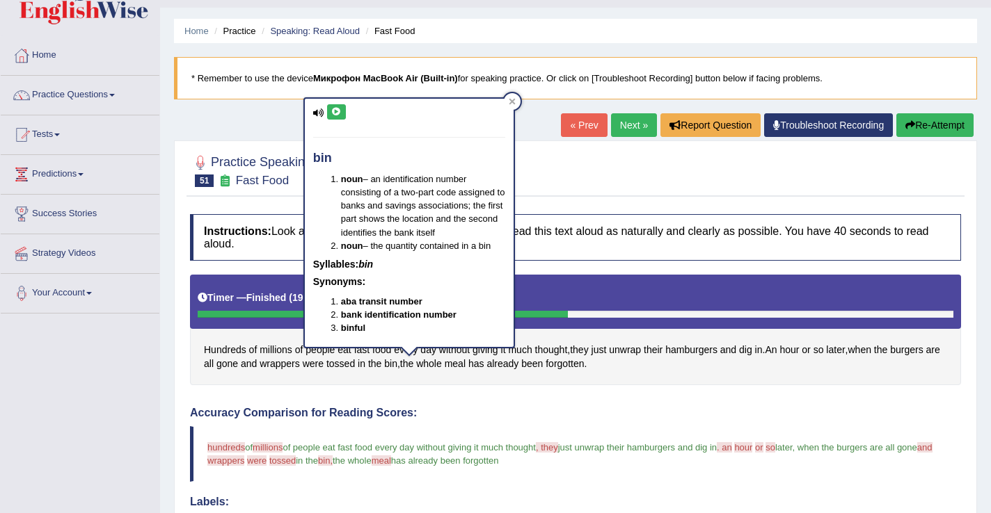
click at [333, 118] on button at bounding box center [336, 111] width 19 height 15
click at [518, 102] on div at bounding box center [512, 101] width 17 height 17
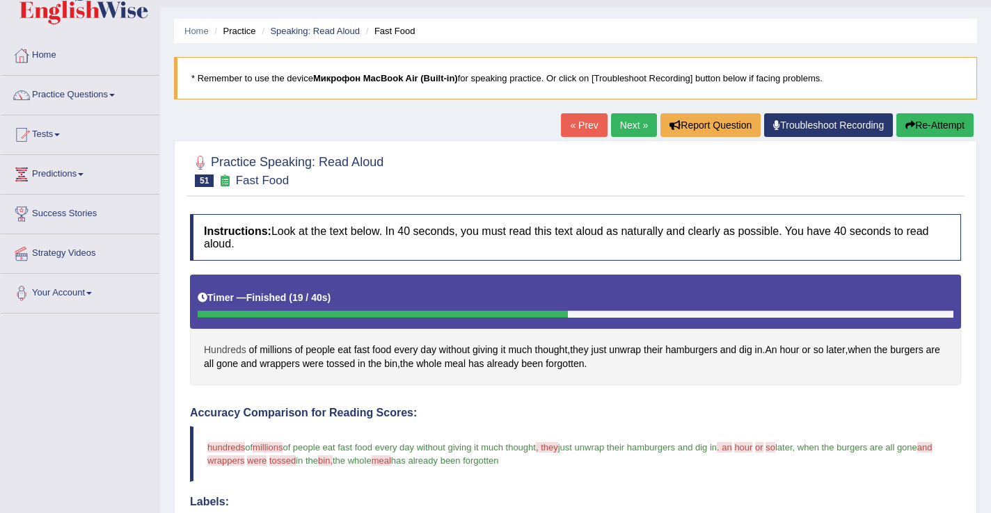
click at [235, 351] on span "Hundreds" at bounding box center [225, 350] width 42 height 15
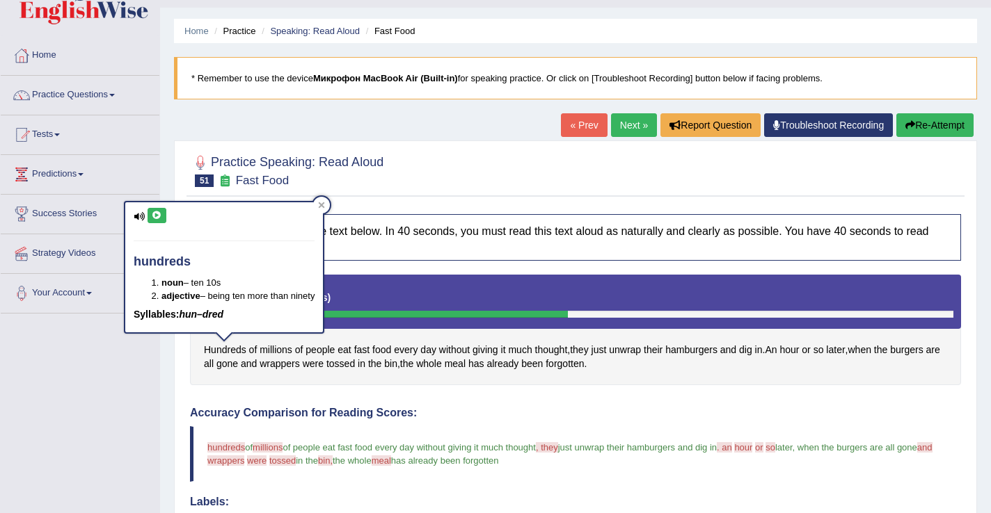
click at [158, 219] on icon at bounding box center [157, 215] width 10 height 8
click at [324, 201] on div "hundreds noun – ten 10s adjective – being ten more than ninety Syllables: hun–d…" at bounding box center [224, 272] width 200 height 142
click at [324, 204] on div "hundreds noun – ten 10s adjective – being ten more than ninety Syllables: hun–d…" at bounding box center [224, 272] width 200 height 142
click at [325, 207] on icon at bounding box center [321, 205] width 7 height 7
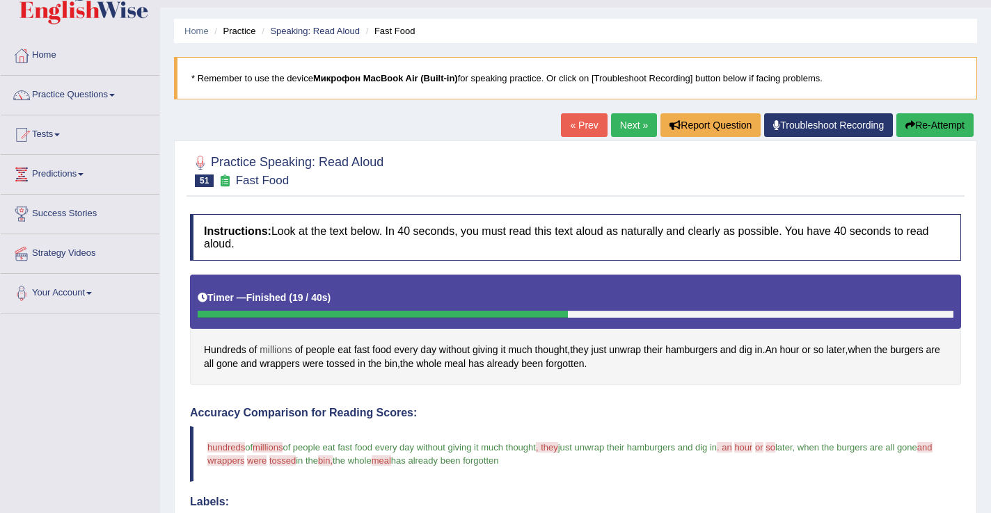
click at [277, 352] on span "millions" at bounding box center [275, 350] width 33 height 15
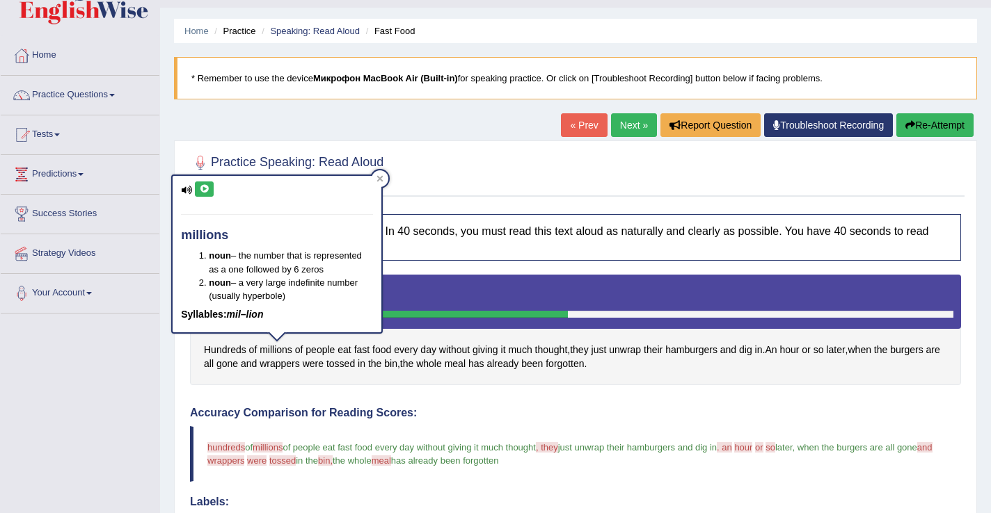
click at [202, 190] on icon at bounding box center [204, 189] width 10 height 8
click at [378, 175] on icon at bounding box center [379, 178] width 7 height 7
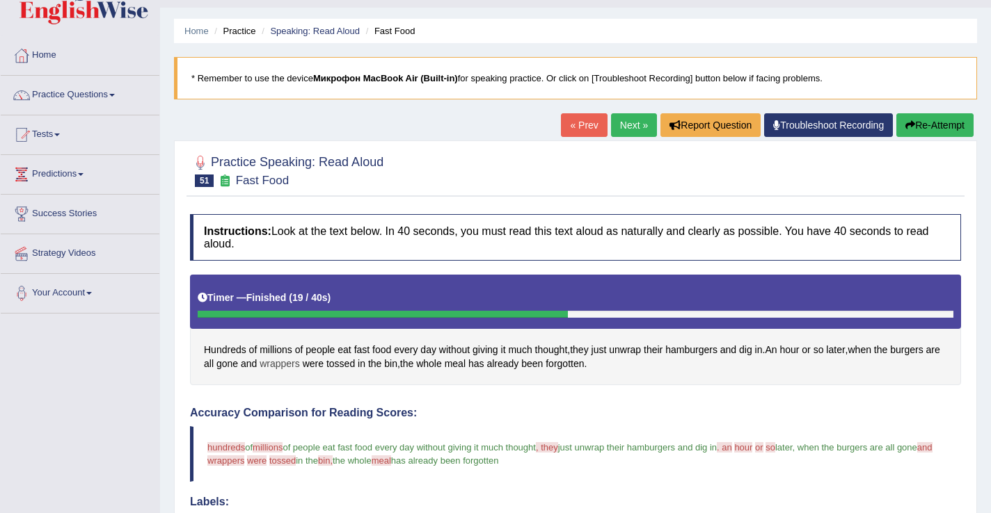
click at [296, 369] on span "wrappers" at bounding box center [279, 364] width 40 height 15
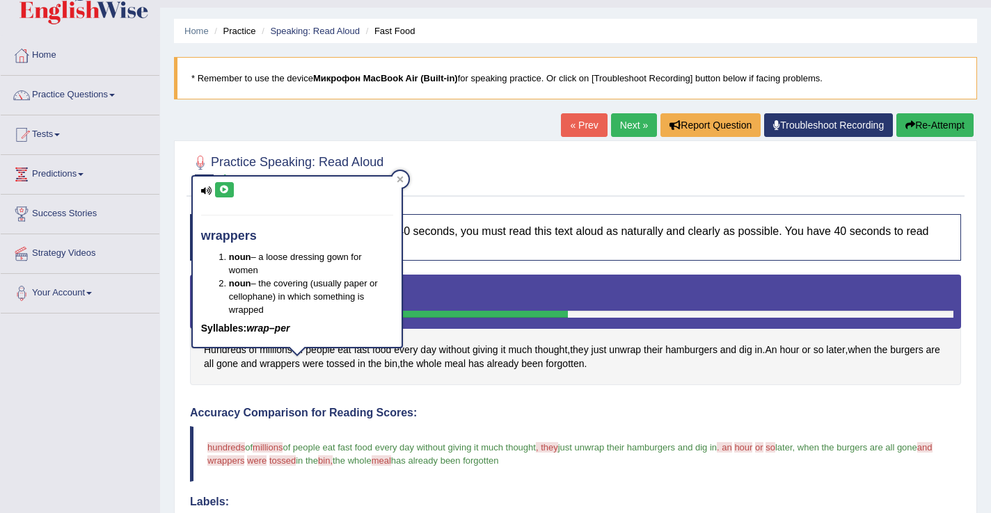
click at [227, 186] on icon at bounding box center [224, 190] width 10 height 8
click at [398, 176] on icon at bounding box center [400, 179] width 7 height 7
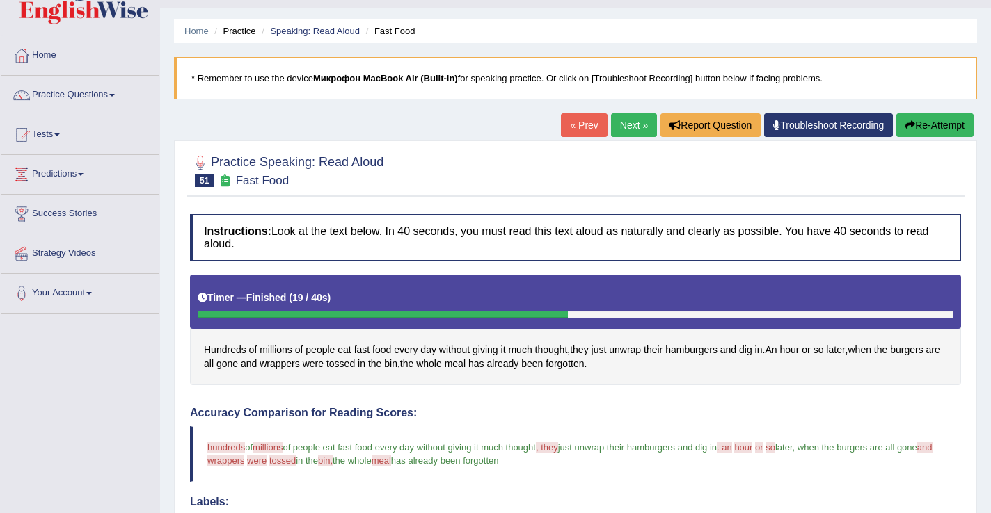
click at [266, 461] on span "were" at bounding box center [256, 461] width 19 height 10
click at [355, 369] on span "tossed" at bounding box center [340, 364] width 29 height 15
click at [361, 269] on icon at bounding box center [361, 268] width 10 height 8
click at [386, 255] on icon at bounding box center [386, 258] width 6 height 6
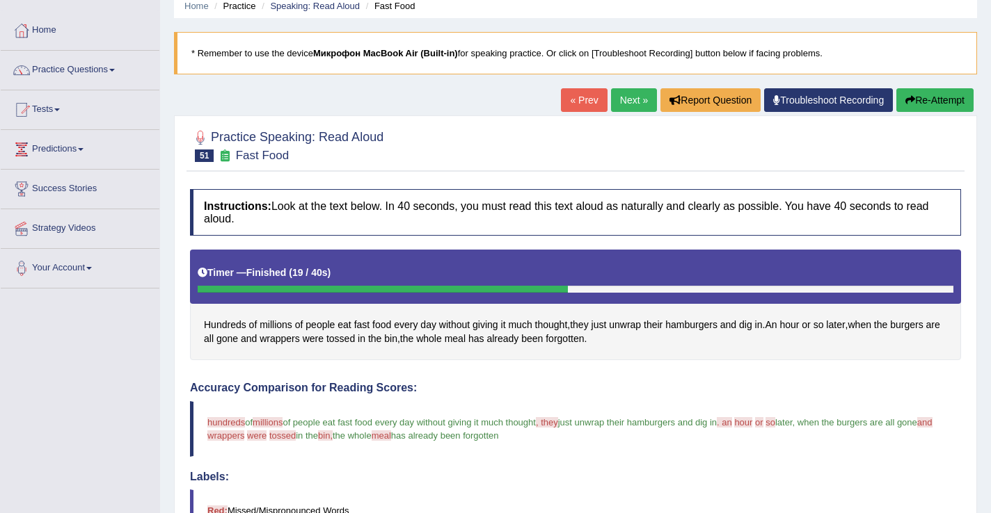
scroll to position [0, 0]
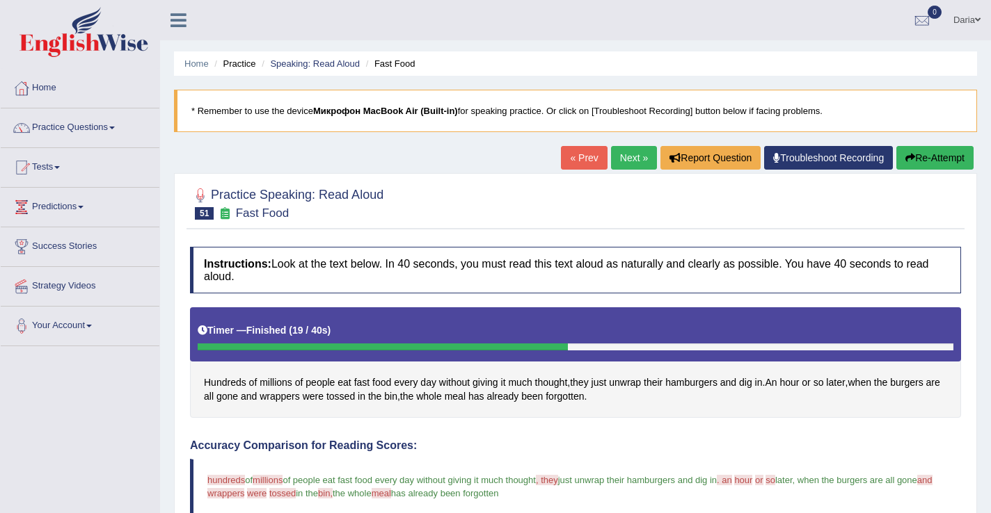
click at [612, 167] on link "Next »" at bounding box center [634, 158] width 46 height 24
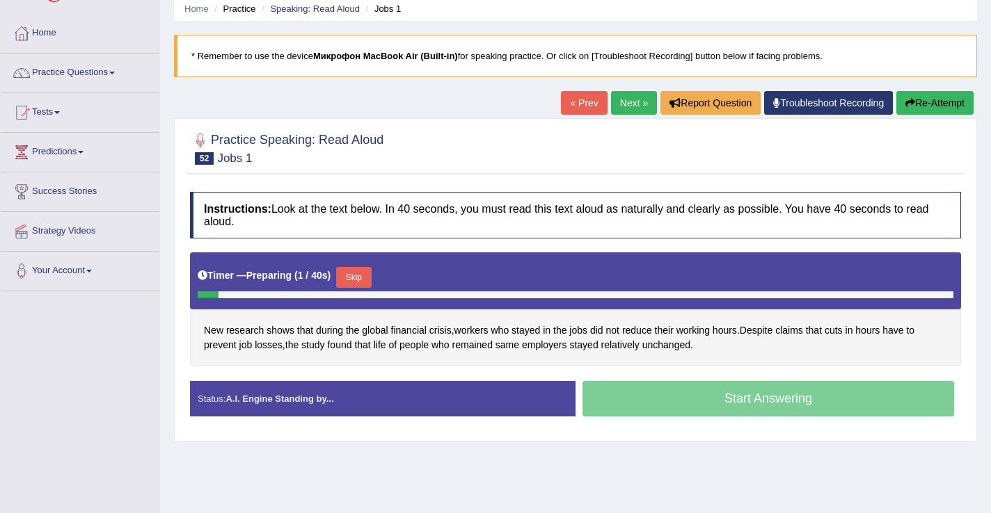
scroll to position [63, 0]
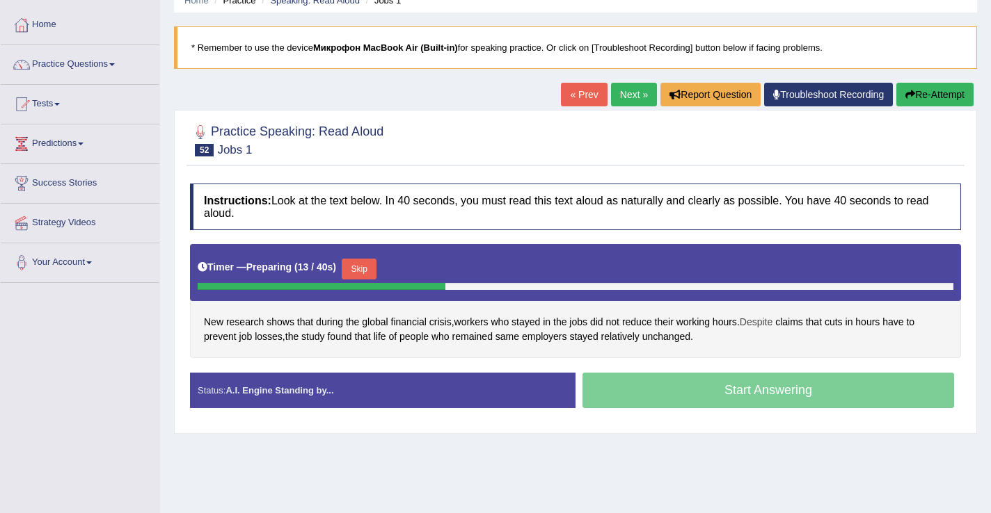
click at [762, 327] on span "Despite" at bounding box center [756, 322] width 33 height 15
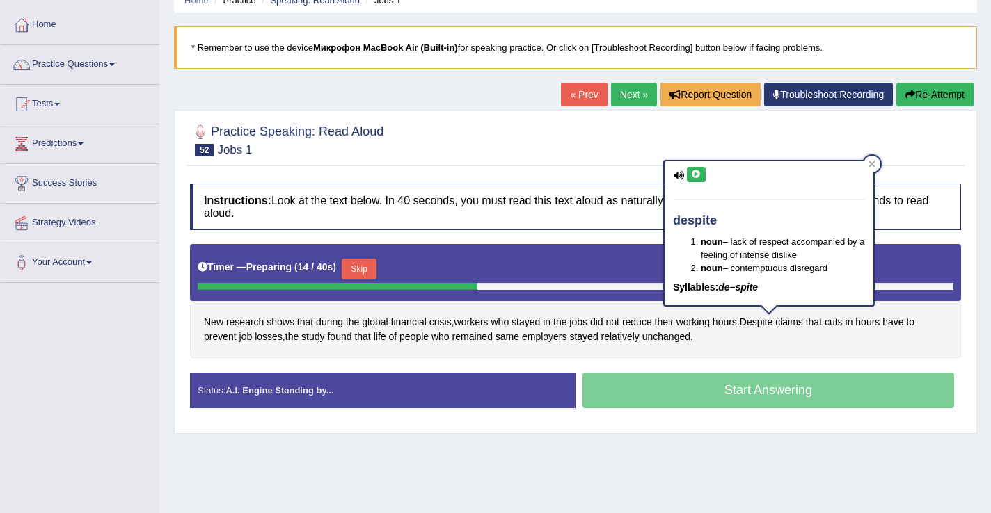
click at [694, 182] on button at bounding box center [696, 174] width 19 height 15
click at [874, 165] on icon at bounding box center [871, 164] width 7 height 7
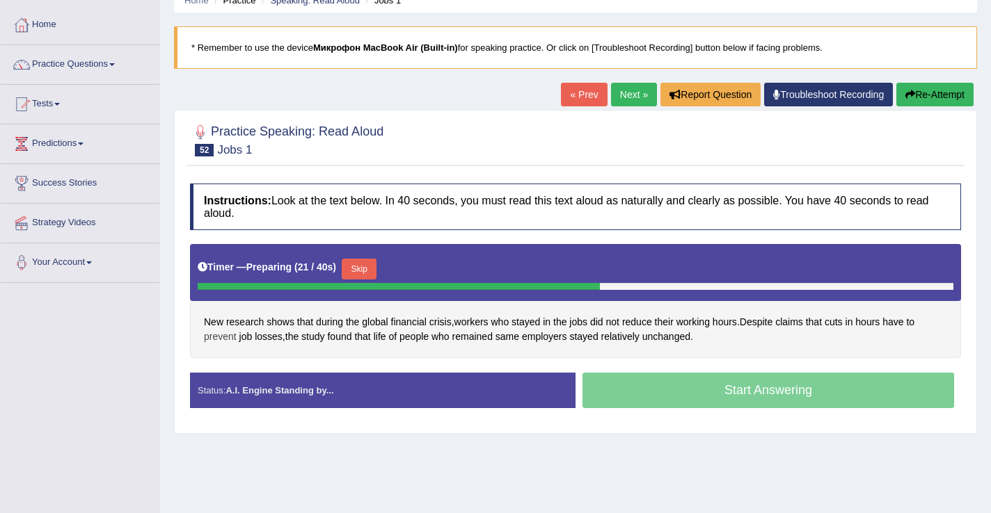
click at [222, 339] on span "prevent" at bounding box center [220, 337] width 33 height 15
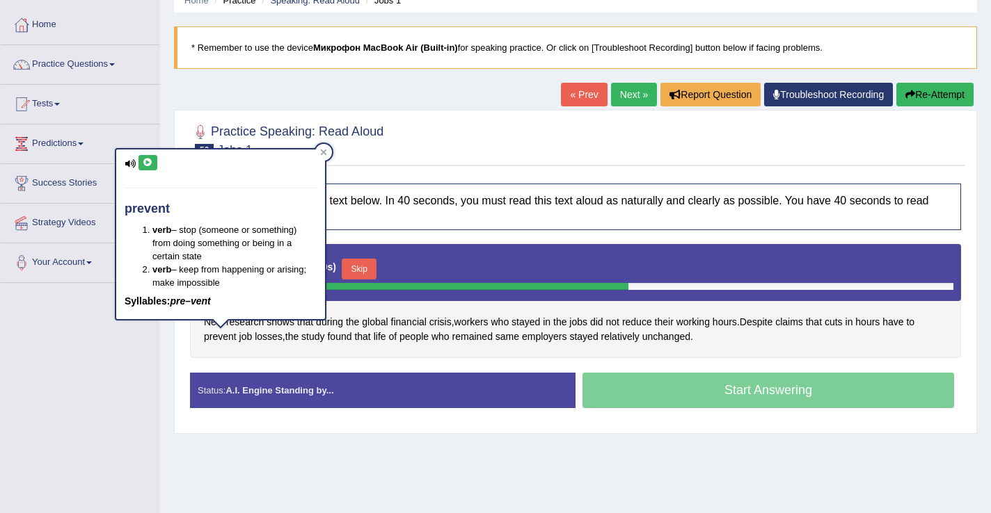
click at [148, 162] on icon at bounding box center [148, 163] width 10 height 8
click at [321, 155] on icon at bounding box center [323, 152] width 7 height 7
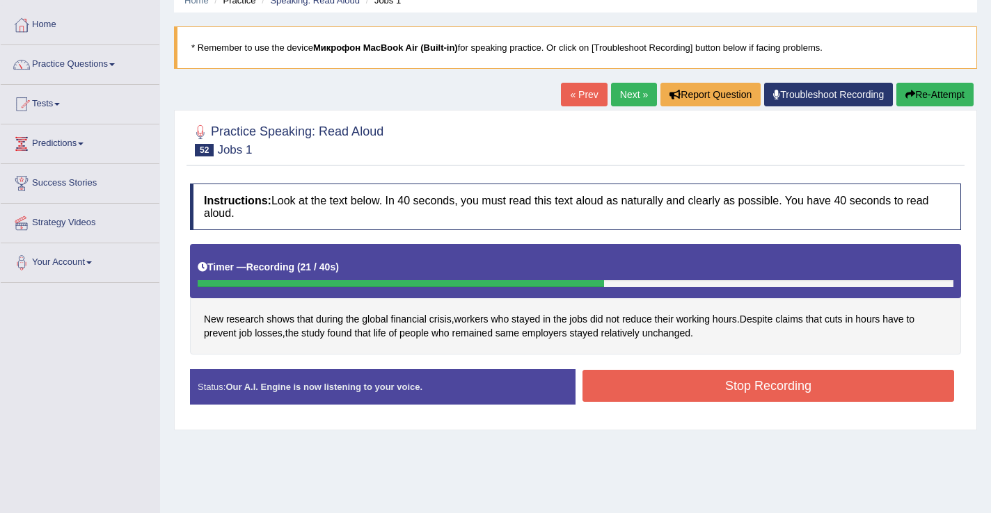
click at [696, 392] on button "Stop Recording" at bounding box center [767, 386] width 371 height 32
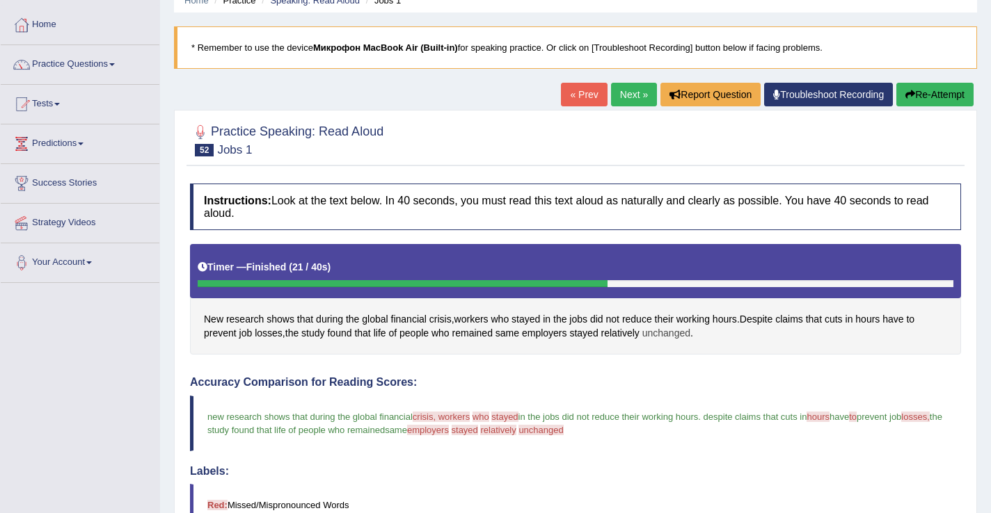
click at [676, 334] on span "unchanged" at bounding box center [666, 333] width 48 height 15
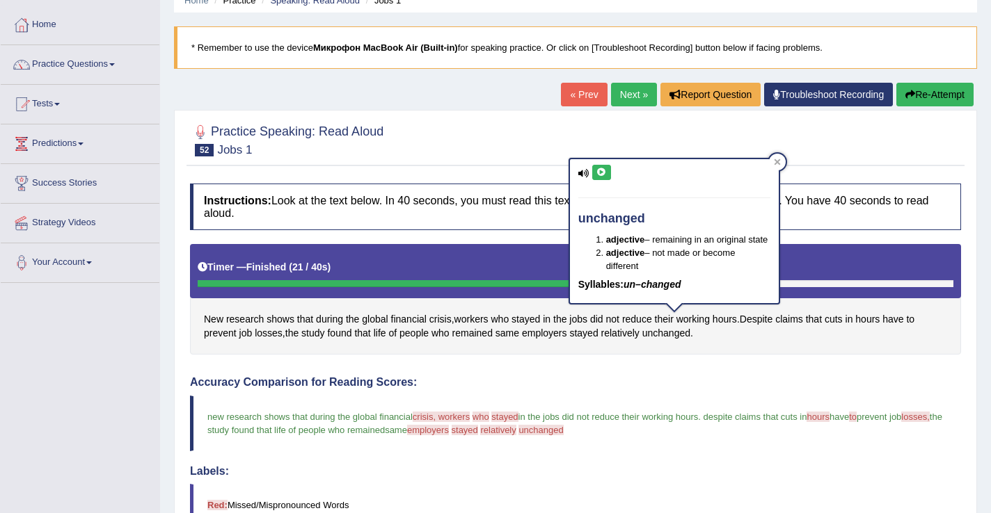
click at [604, 166] on button at bounding box center [601, 172] width 19 height 15
click at [780, 164] on div "unchanged adjective – remaining in an original state adjective – not made or be…" at bounding box center [673, 236] width 211 height 156
click at [772, 161] on div at bounding box center [777, 162] width 17 height 17
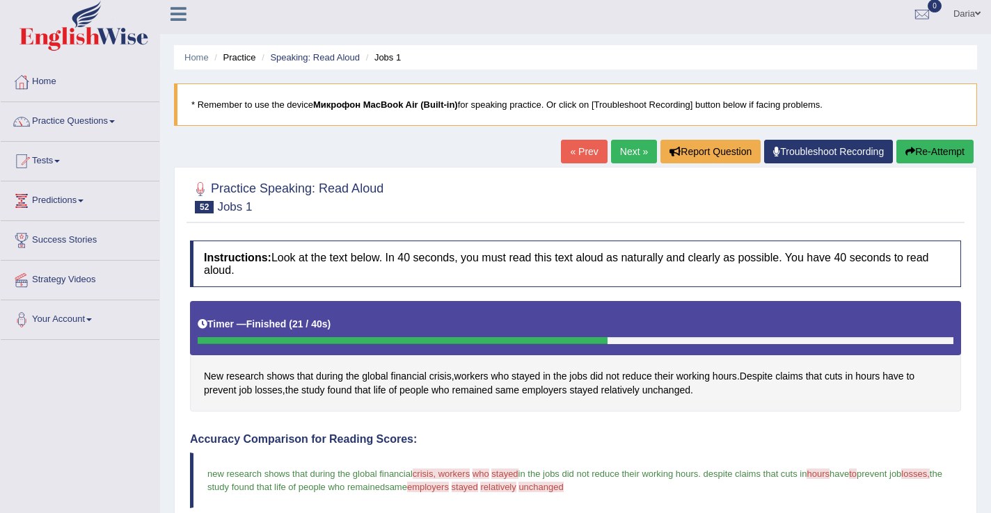
scroll to position [0, 0]
